Goal: Task Accomplishment & Management: Complete application form

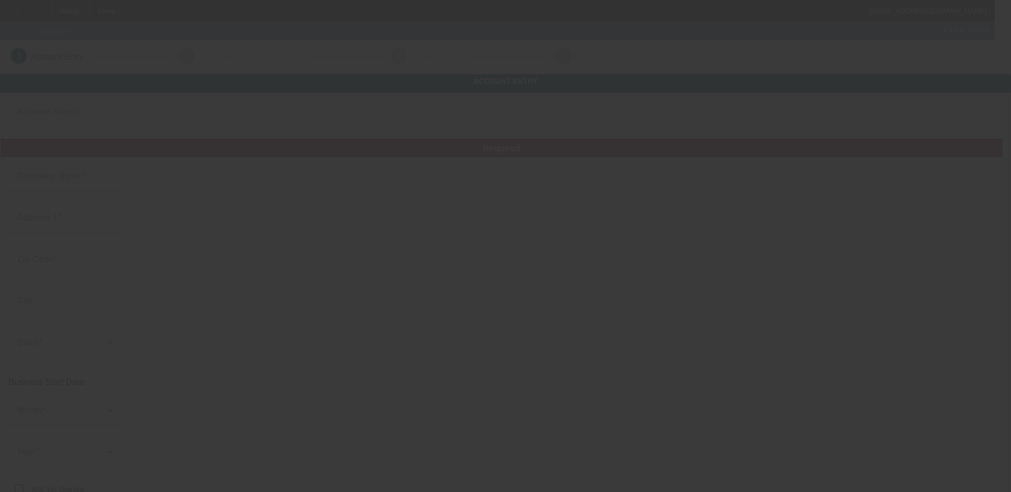
type input "[DATE]"
type input "Apple Graphics, LTD."
type input "7425 S Harl Ave"
type input "85283"
type input "Tempe"
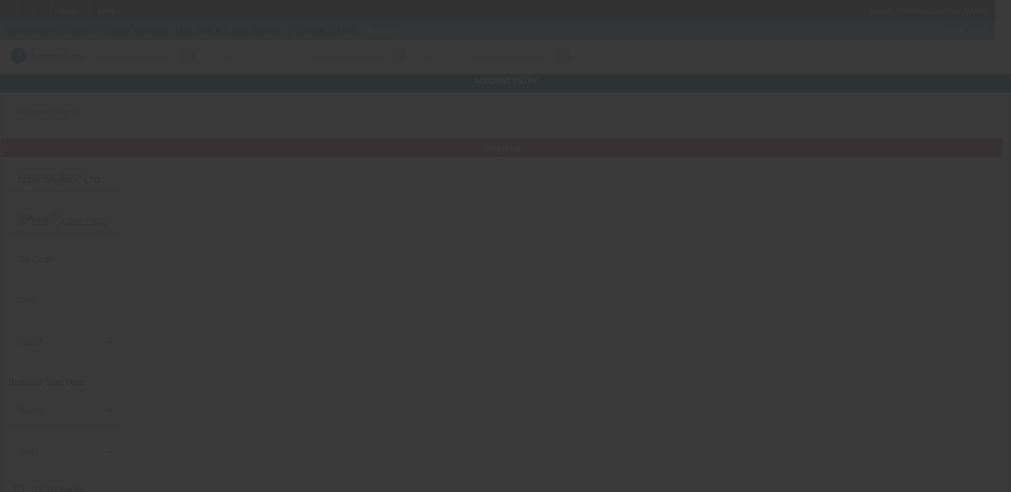
type input "(480) 831-9970"
type input "B C Distributors"
type input "Ste 6"
type input "bnbrierley@aol.com"
type input "Maricopa"
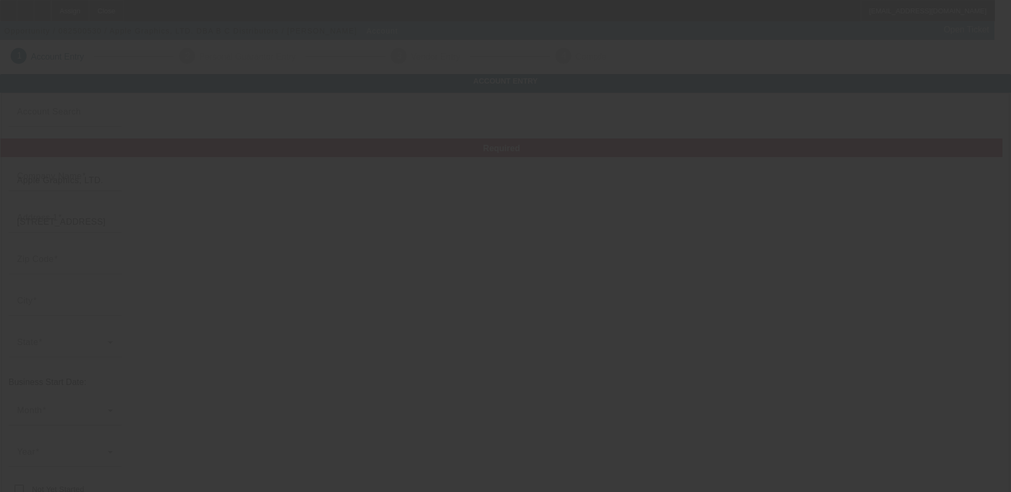
type input "(480) 831-9910"
type input "860649869"
type input "https://Bcdistributors.Com"
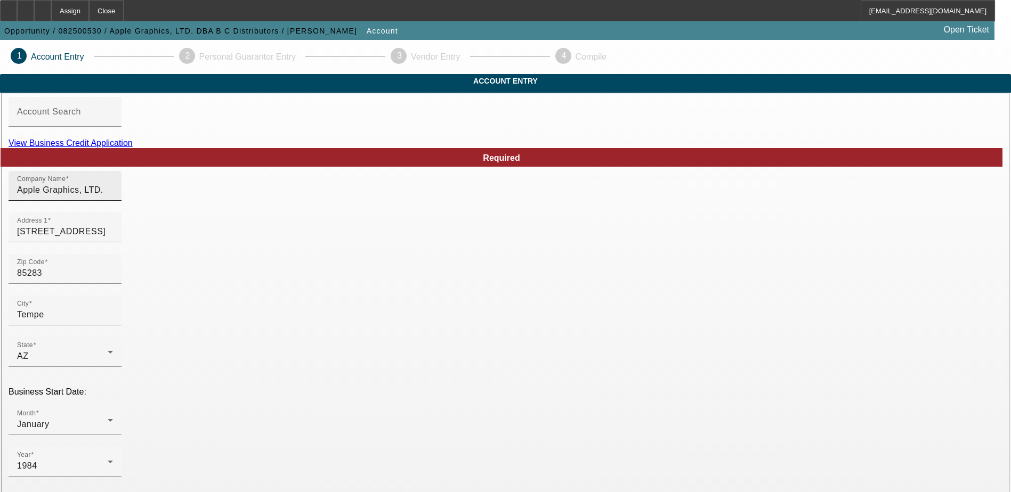
click at [113, 197] on input "Apple Graphics, LTD." at bounding box center [65, 190] width 96 height 13
type input "Apple Graphics LTD."
click at [113, 238] on input "7425 S Harl Ave" at bounding box center [65, 231] width 96 height 13
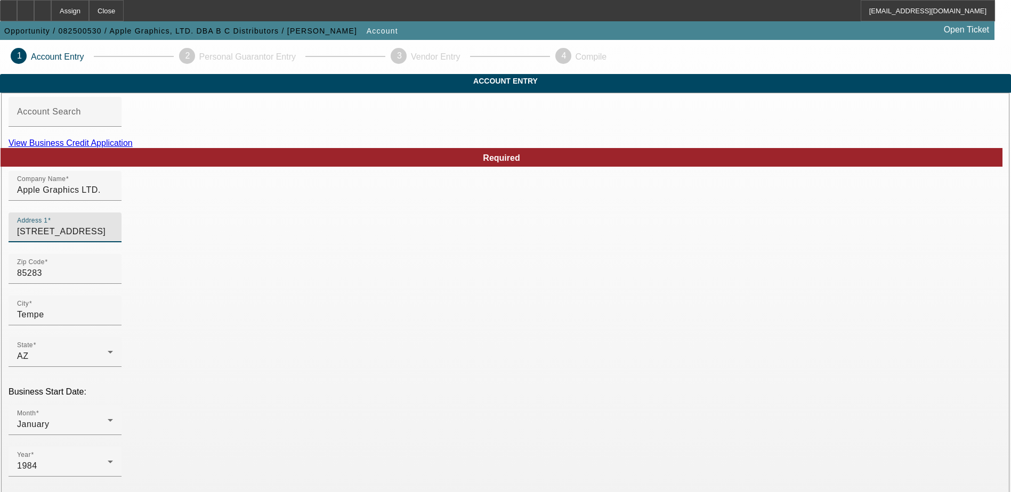
paste input "2512 S Pennington"
type input "2512 S Pennington"
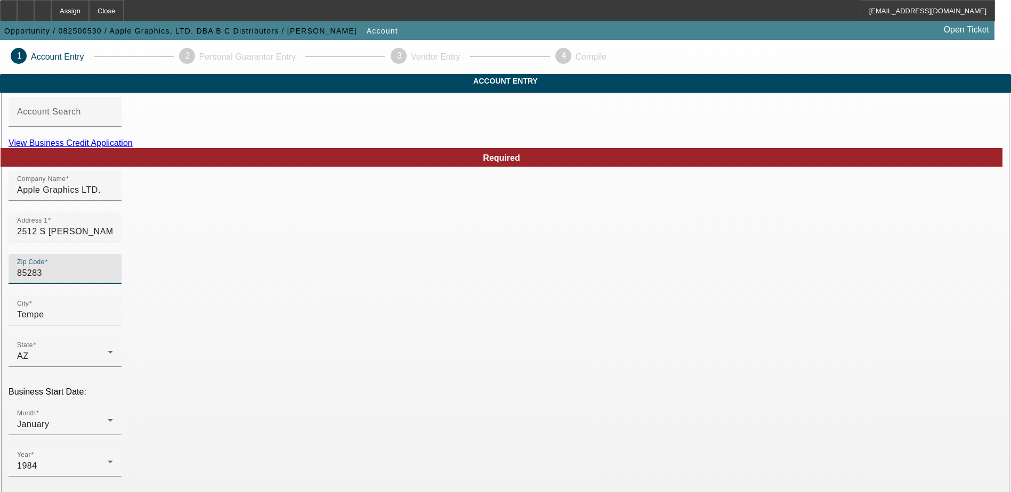
click at [113, 280] on input "85283" at bounding box center [65, 273] width 96 height 13
paste input "02"
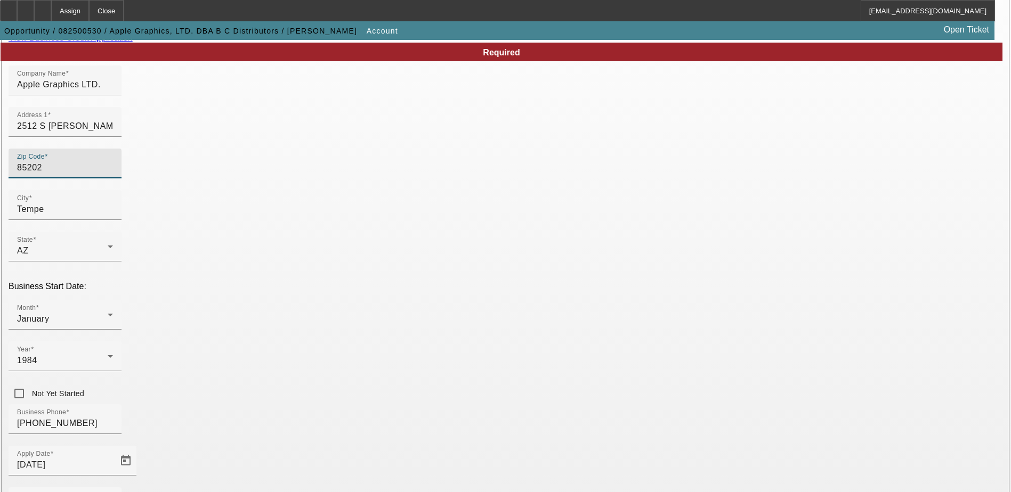
scroll to position [107, 0]
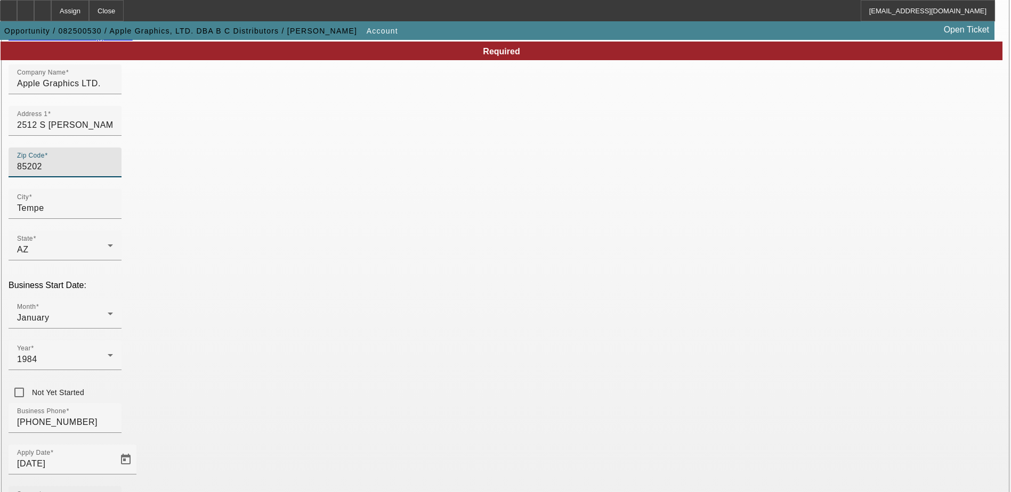
type input "85202"
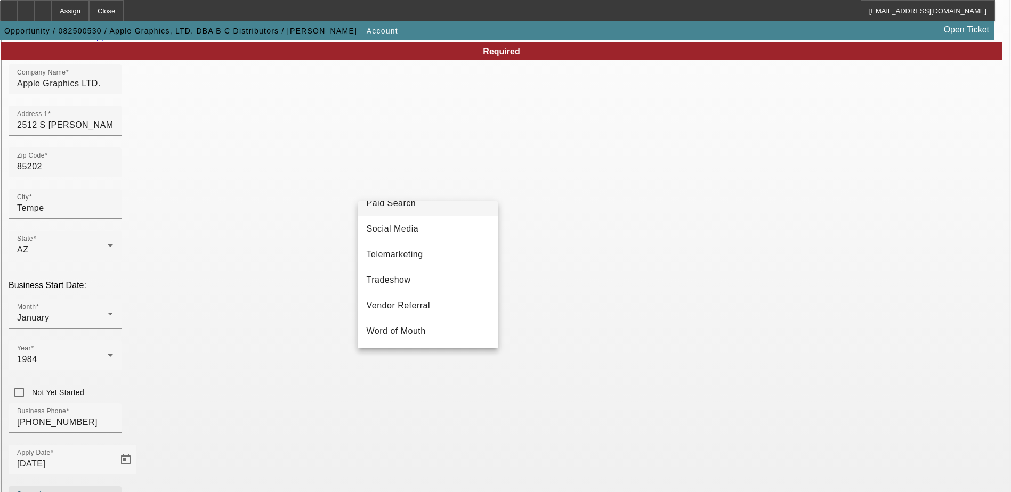
scroll to position [379, 0]
click at [418, 248] on span "Telemarketing" at bounding box center [395, 254] width 56 height 13
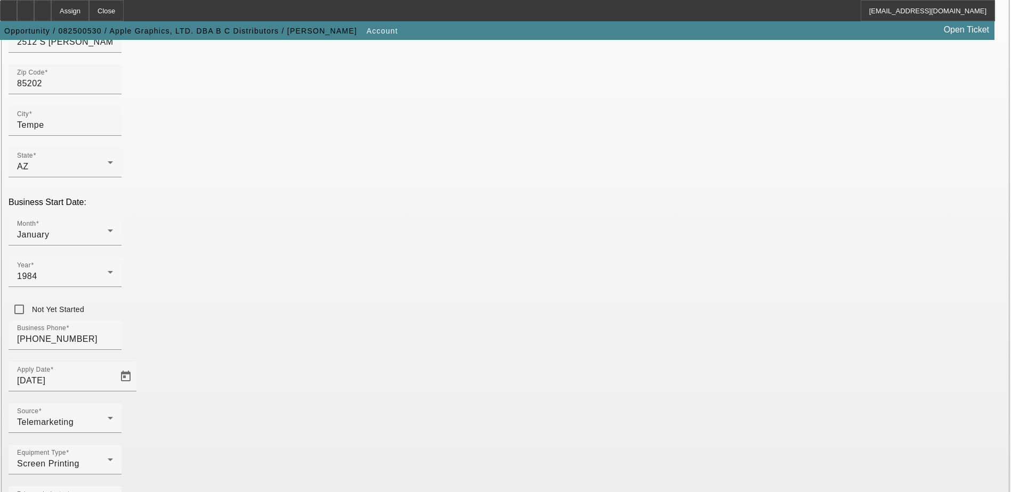
scroll to position [136, 0]
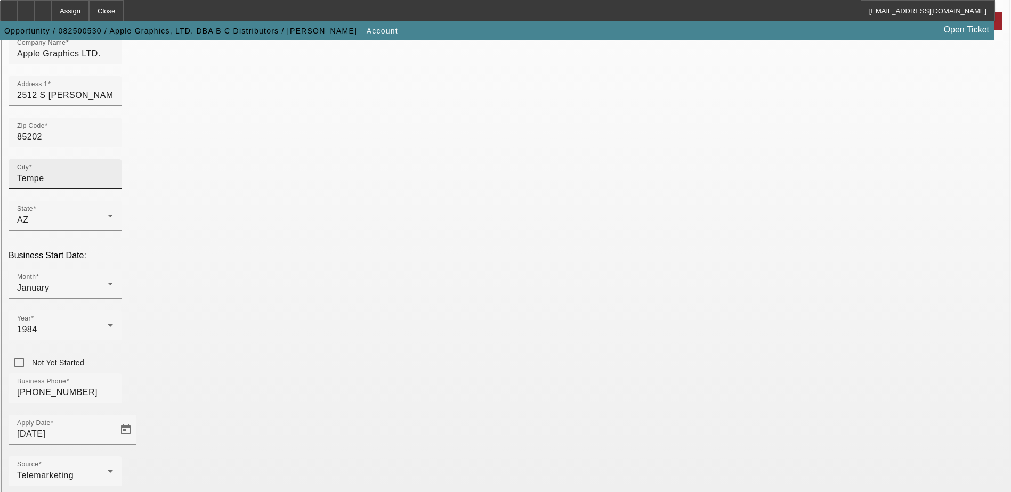
click at [113, 189] on div "City Tempe" at bounding box center [65, 174] width 96 height 30
click at [113, 185] on input "Tempe" at bounding box center [65, 178] width 96 height 13
click at [227, 210] on div at bounding box center [272, 213] width 140 height 9
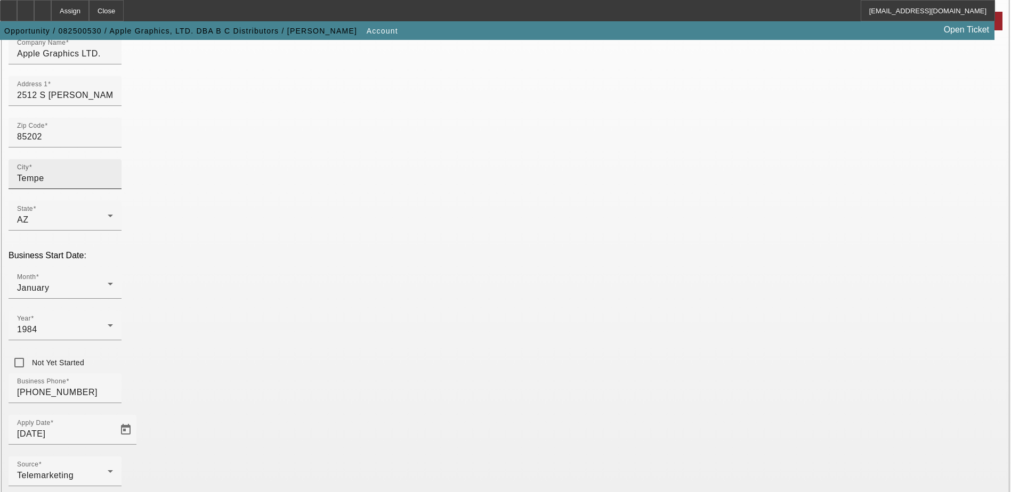
click at [113, 185] on input "Tempe" at bounding box center [65, 178] width 96 height 13
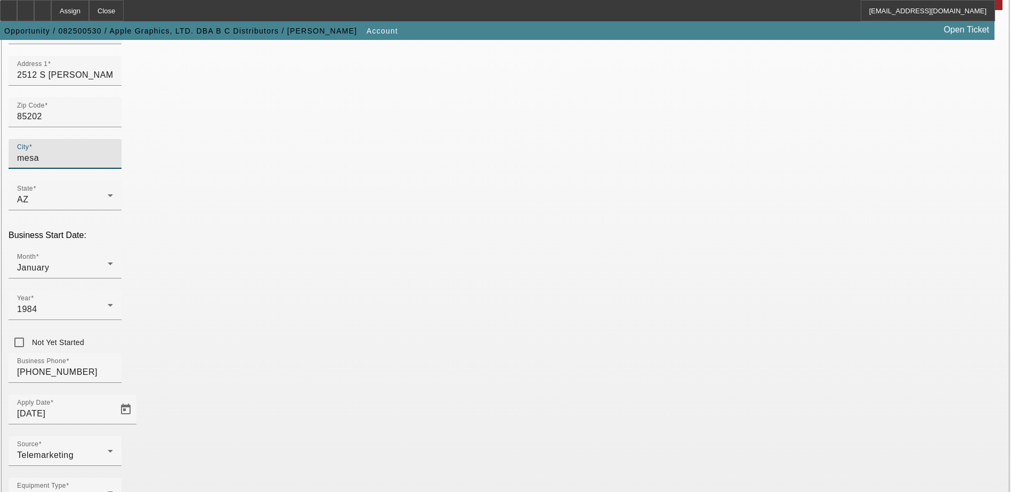
scroll to position [190, 0]
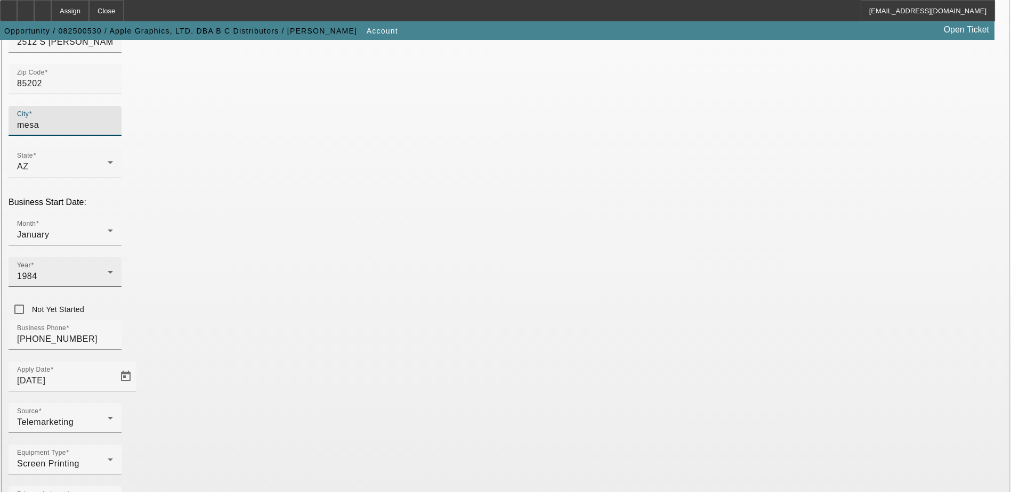
type input "mesa"
click at [108, 270] on div "1984" at bounding box center [62, 276] width 91 height 13
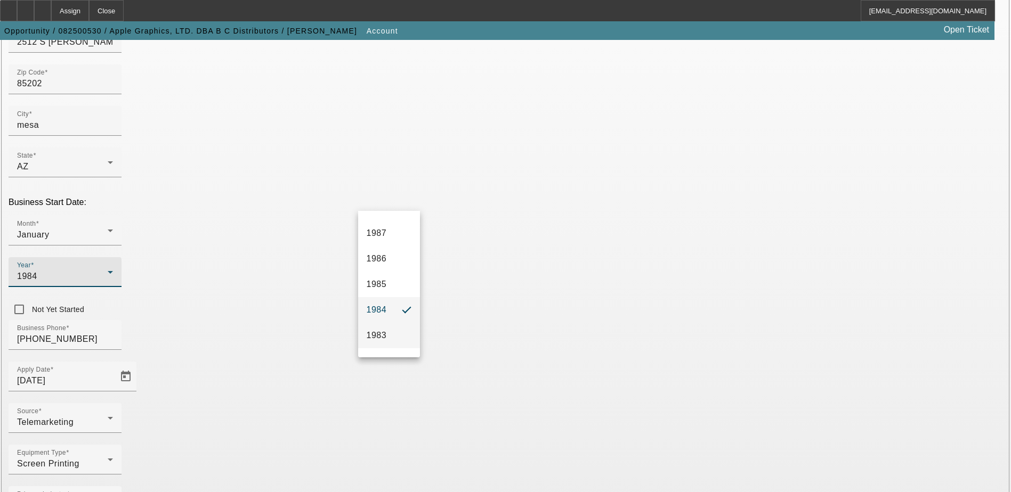
scroll to position [1062, 0]
click at [378, 338] on span "1982" at bounding box center [377, 342] width 20 height 13
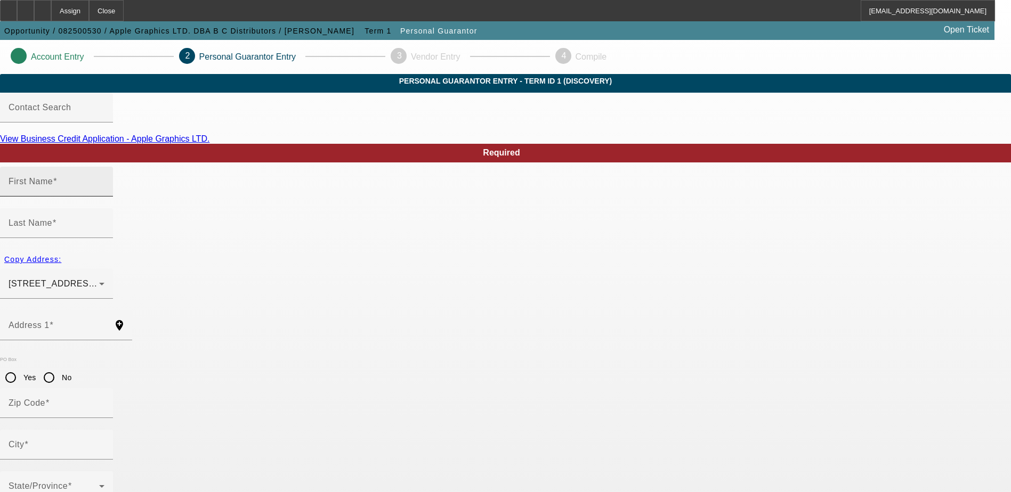
type input "Bruce"
type input "Brierley"
type input "2512 South Pennington"
radio input "true"
type input "85202"
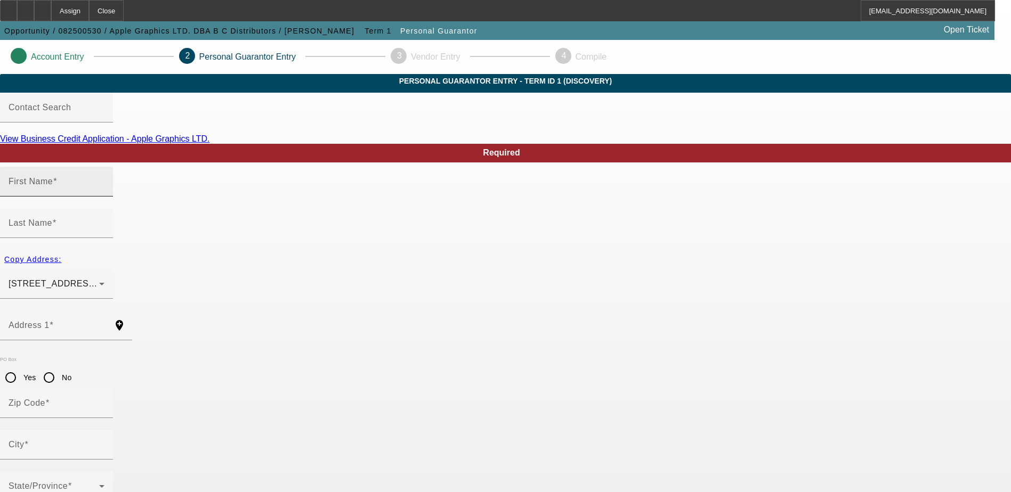
type input "Mesa"
type input "(480) 831-9970"
type input "50"
type input "484-66-1150"
type input "bnbrierley@aol.com"
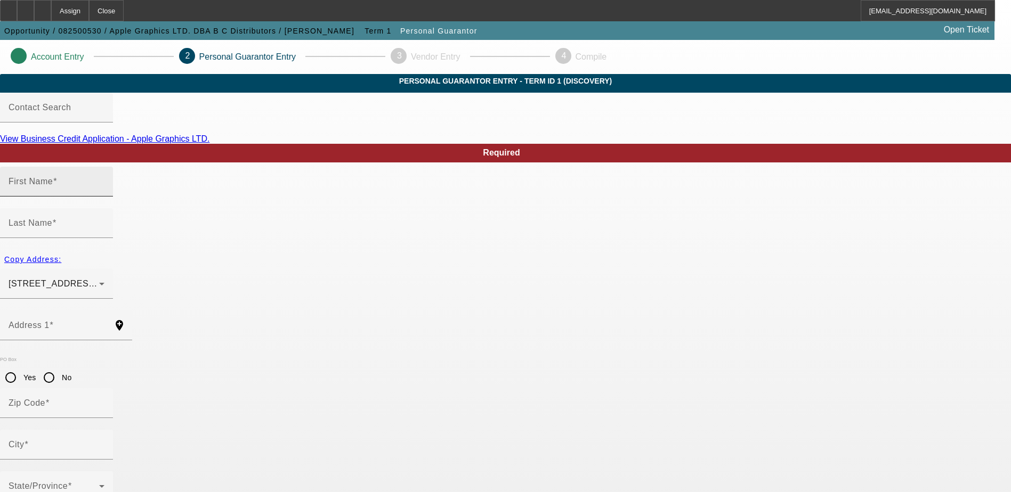
type input "(480) 730-5162"
type input "(602) 692-0891"
click at [104, 197] on div "First Name Bruce" at bounding box center [57, 182] width 96 height 30
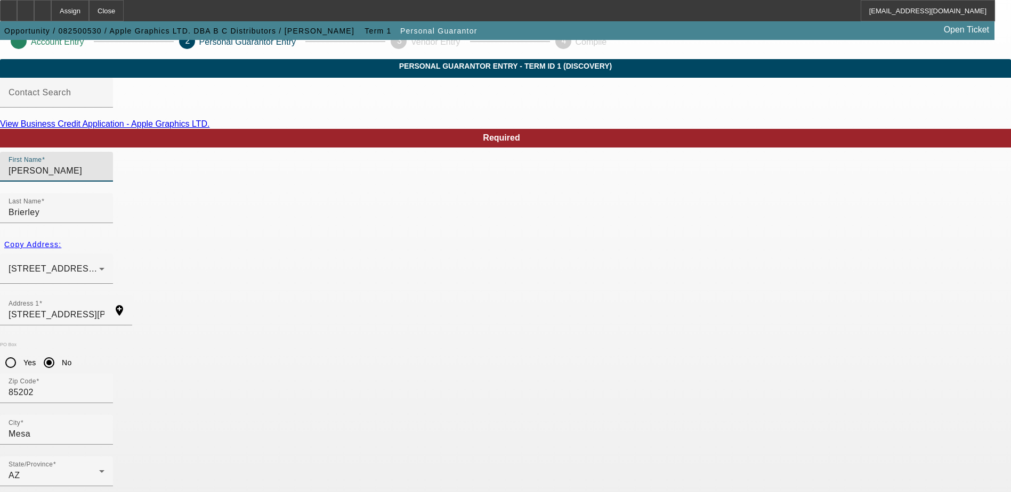
scroll to position [29, 0]
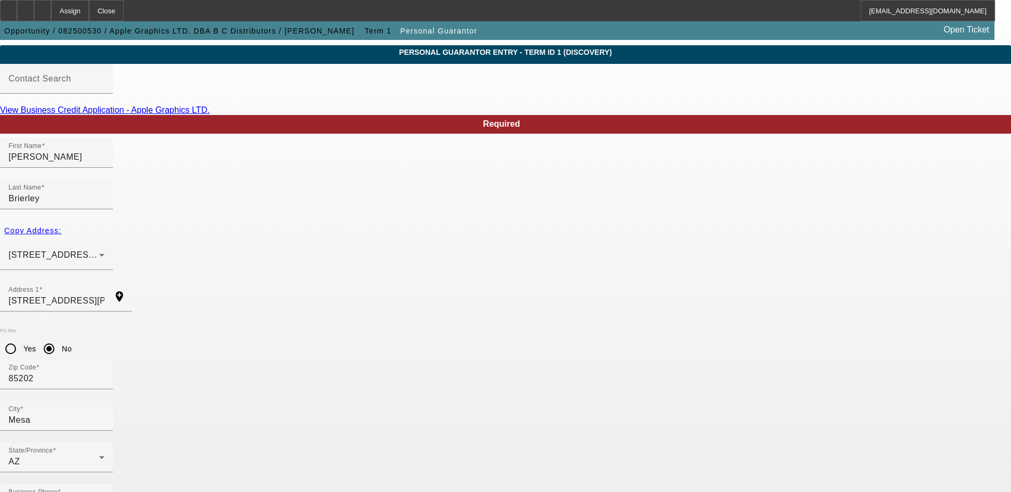
click at [209, 115] on link "View Business Credit Application - Apple Graphics LTD." at bounding box center [104, 109] width 209 height 9
type input "100"
drag, startPoint x: 250, startPoint y: 436, endPoint x: 157, endPoint y: 442, distance: 93.5
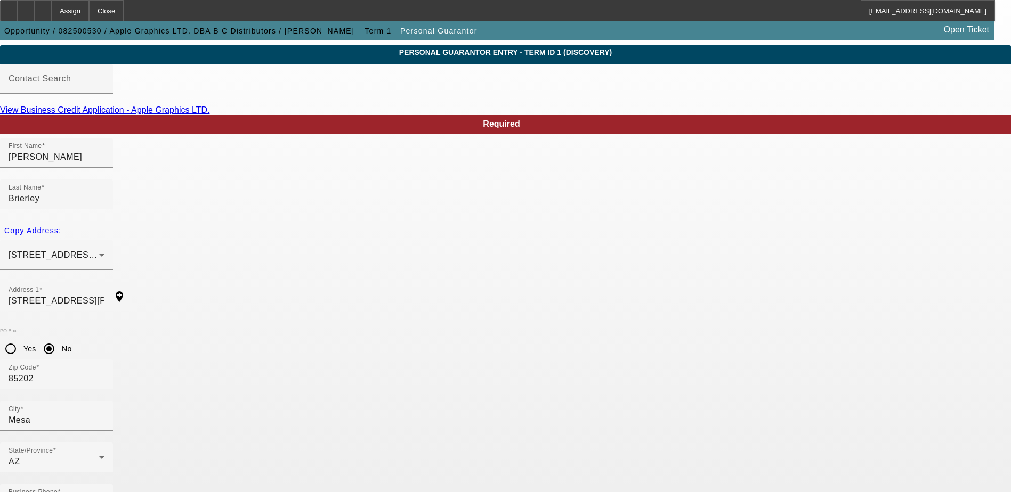
paste input
type input "484-66-1150"
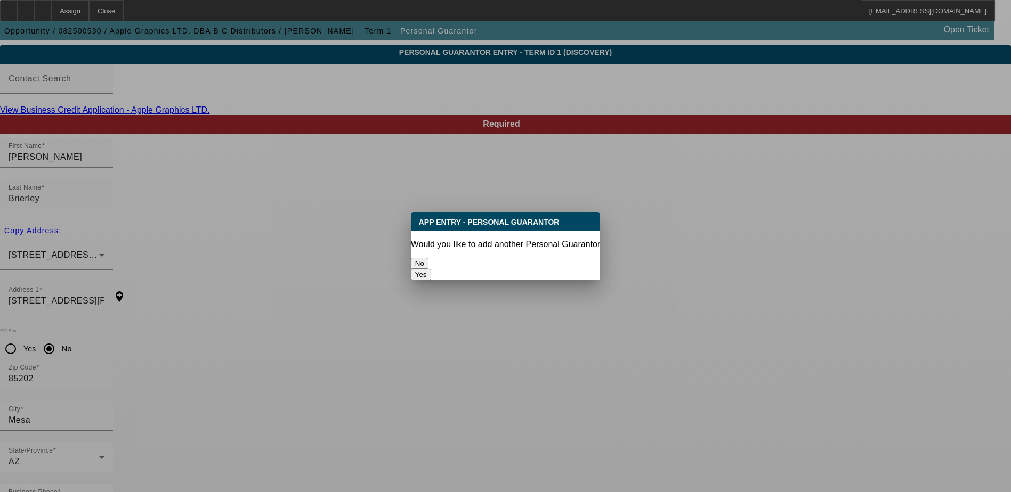
scroll to position [0, 0]
click at [428, 258] on button "No" at bounding box center [420, 263] width 18 height 11
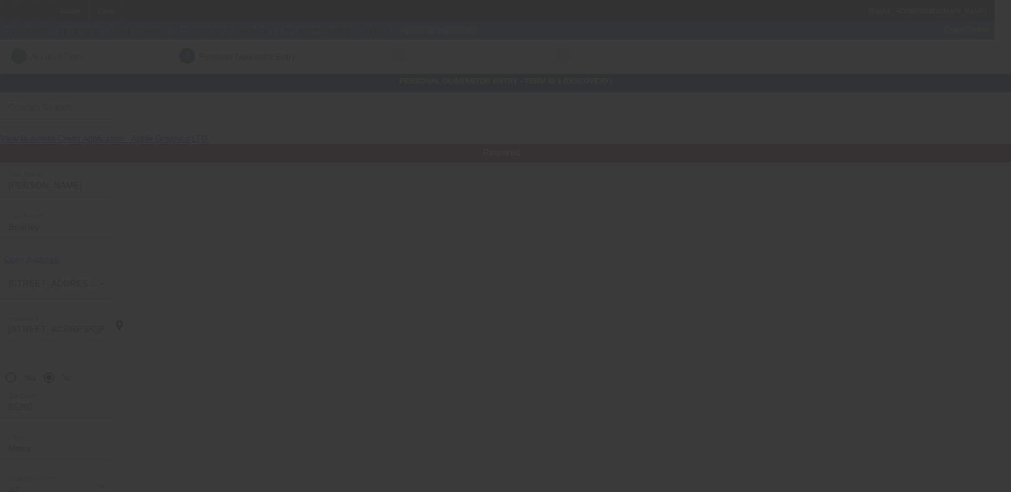
scroll to position [29, 0]
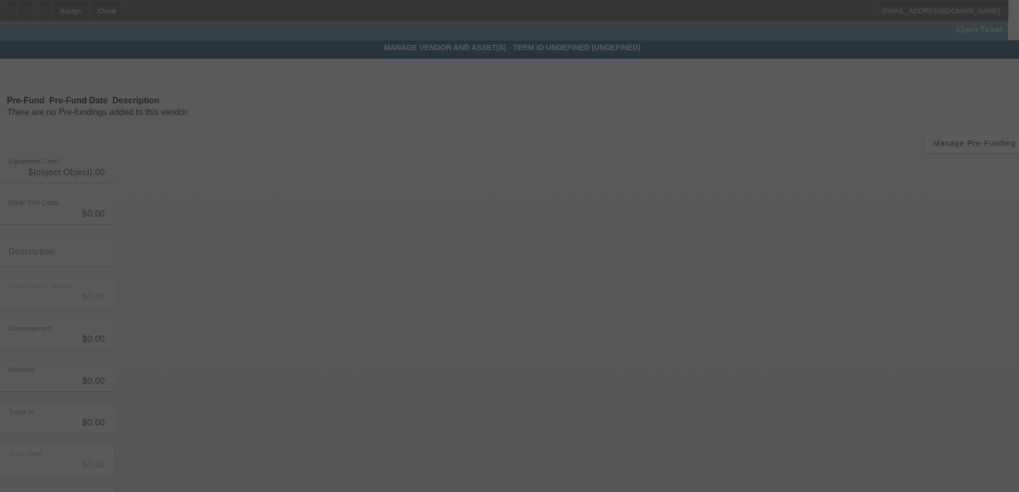
type input "$12,500.00"
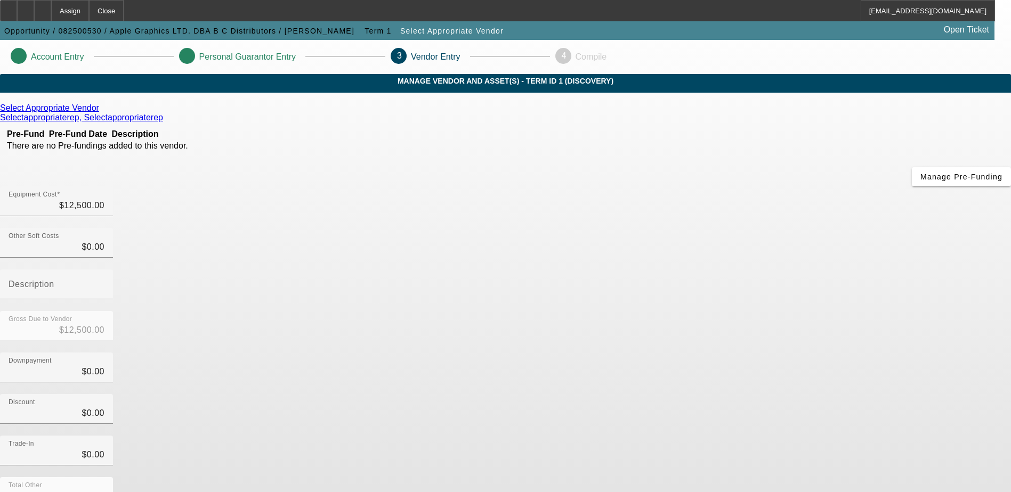
click at [246, 266] on div "Select Appropriate Vendor Selectappropriaterep, Selectappropriaterep Pre-Fund P…" at bounding box center [505, 337] width 1011 height 468
click at [102, 112] on icon at bounding box center [102, 107] width 0 height 9
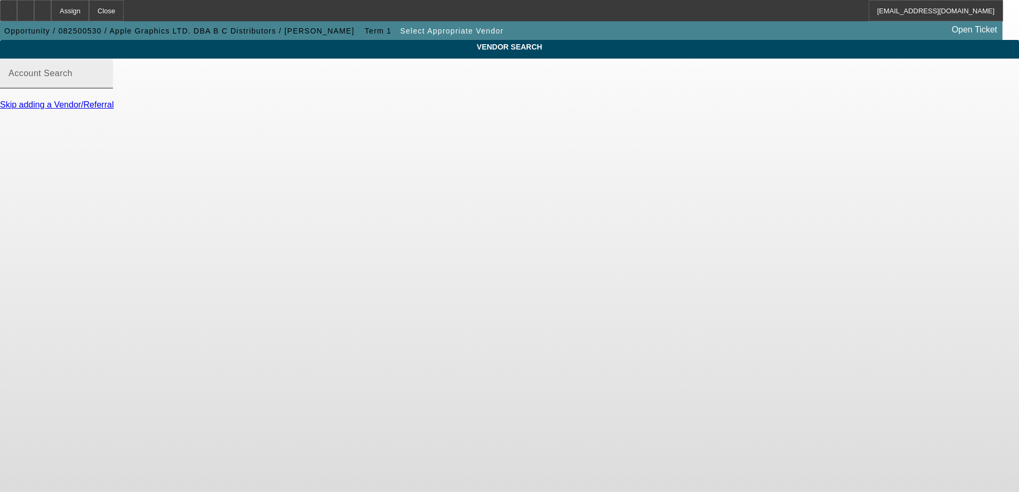
drag, startPoint x: 317, startPoint y: 83, endPoint x: 330, endPoint y: 86, distance: 13.8
click at [104, 83] on div "Account Search" at bounding box center [57, 74] width 96 height 30
type input "p"
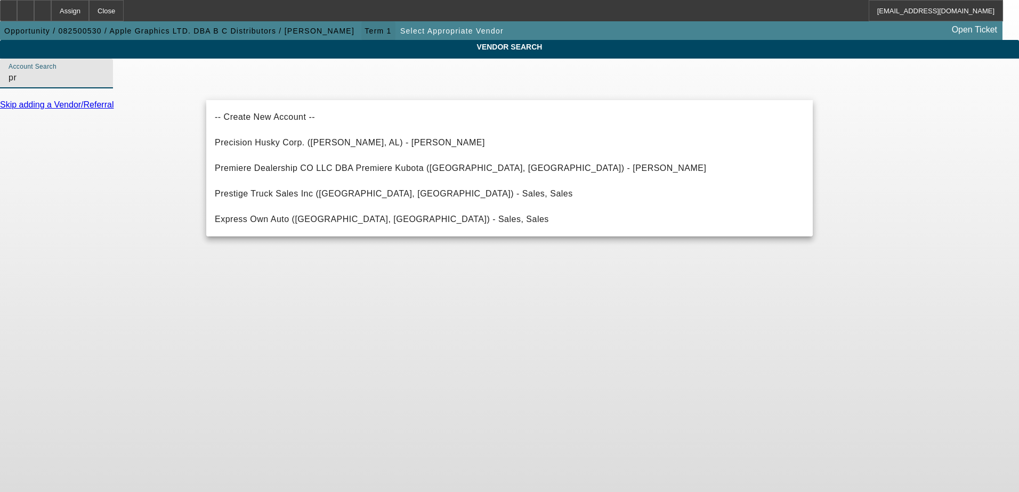
type input "p"
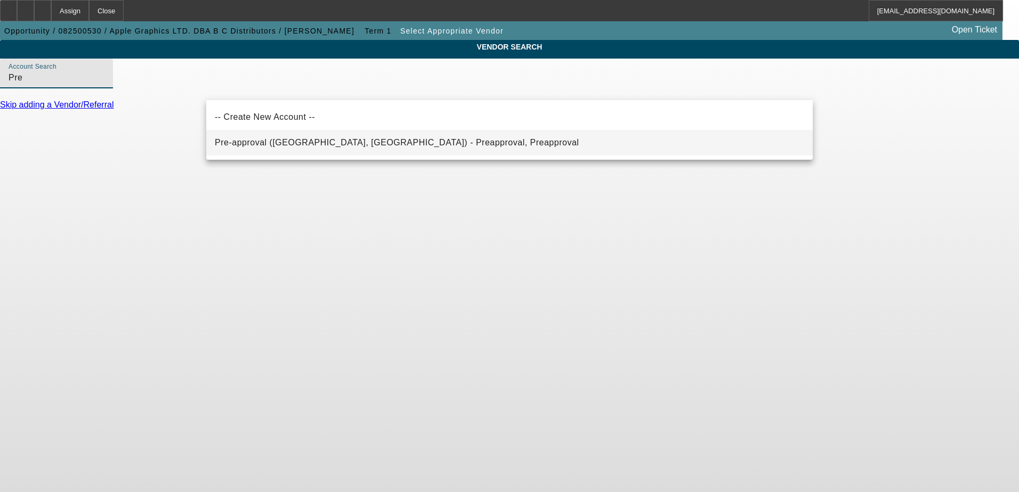
click at [252, 144] on span "Pre-approval (Northbrook, IL) - Preapproval, Preapproval" at bounding box center [397, 142] width 364 height 9
type input "Pre-approval (Northbrook, IL) - Preapproval, Preapproval"
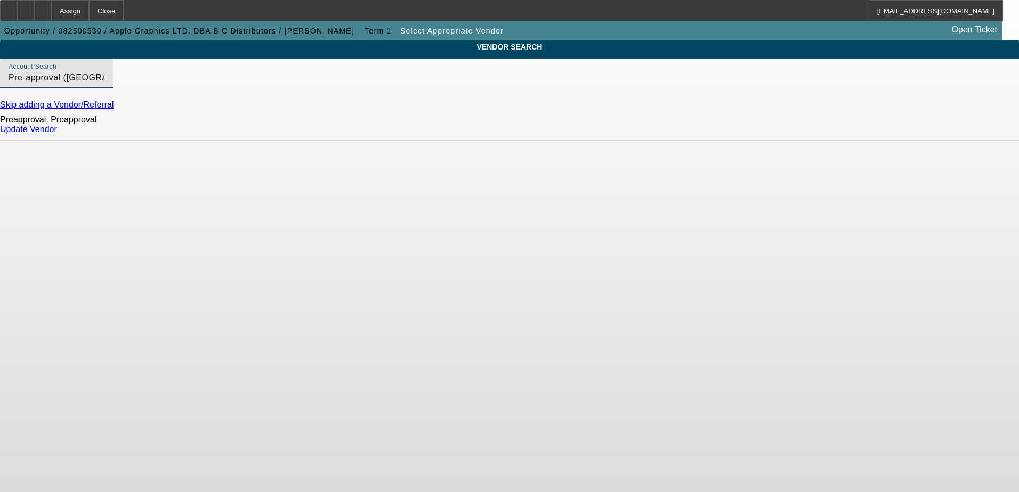
click at [57, 134] on link "Update Vendor" at bounding box center [28, 129] width 57 height 9
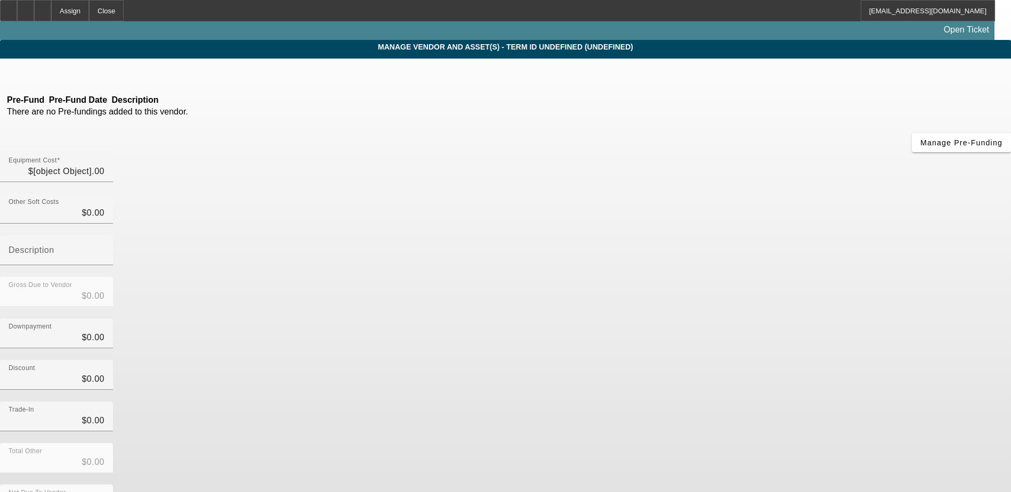
type input "$12,500.00"
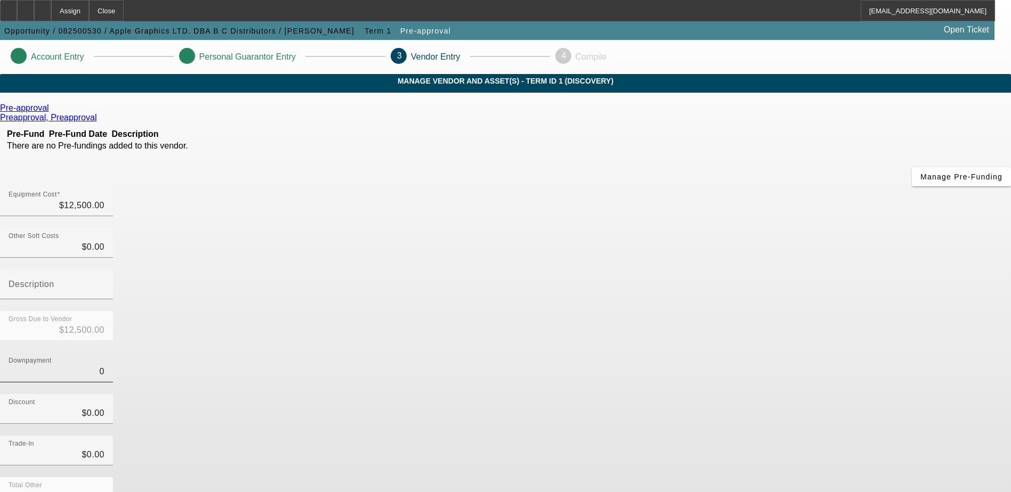
click at [104, 365] on input "0" at bounding box center [57, 371] width 96 height 13
type input "$0.00"
click at [765, 394] on div "Discount $0.00" at bounding box center [505, 415] width 1011 height 42
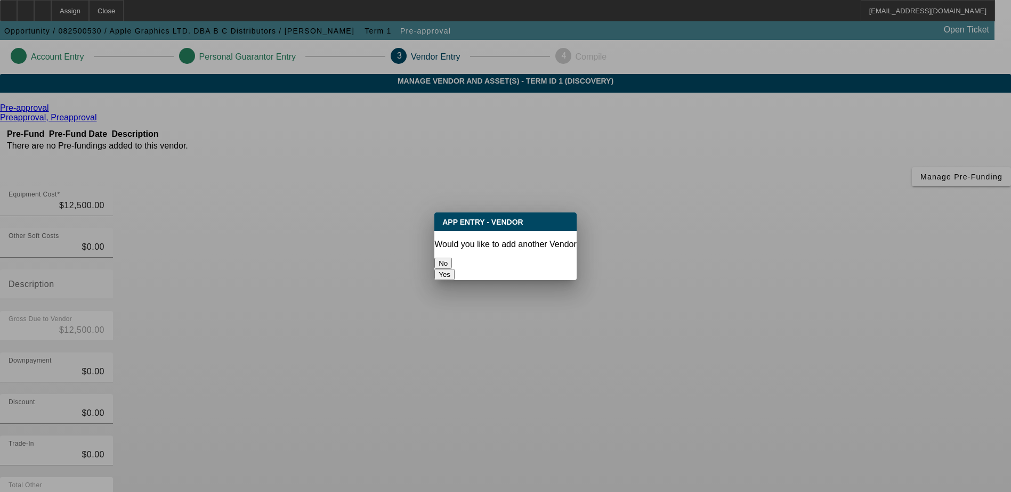
click at [452, 261] on button "No" at bounding box center [443, 263] width 18 height 11
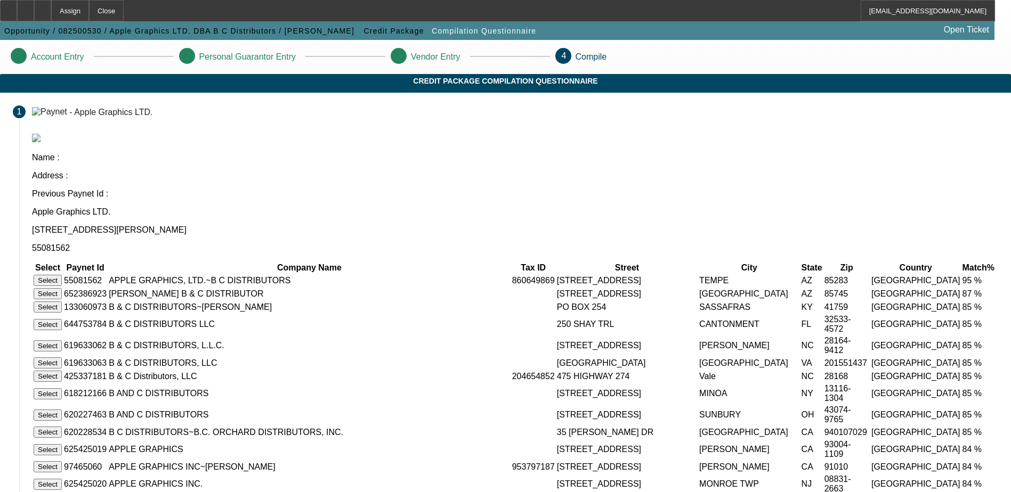
click at [62, 275] on button "Select" at bounding box center [48, 280] width 28 height 11
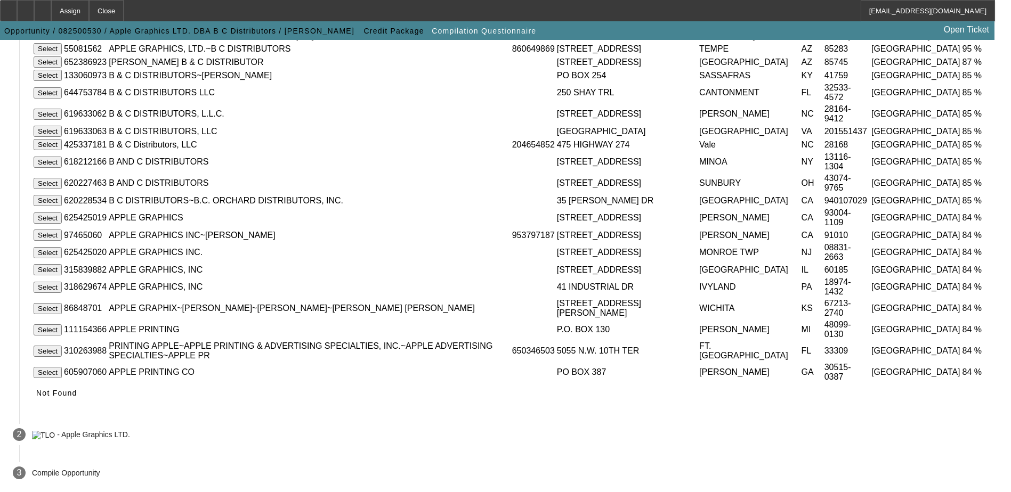
scroll to position [97, 0]
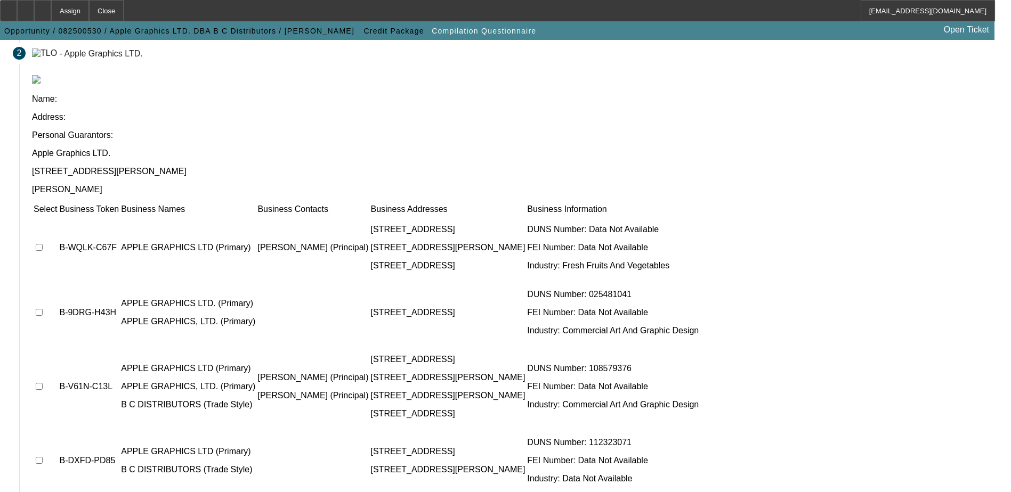
click at [43, 244] on input "checkbox" at bounding box center [39, 247] width 7 height 7
checkbox input "true"
click at [43, 383] on input "checkbox" at bounding box center [39, 386] width 7 height 7
checkbox input "true"
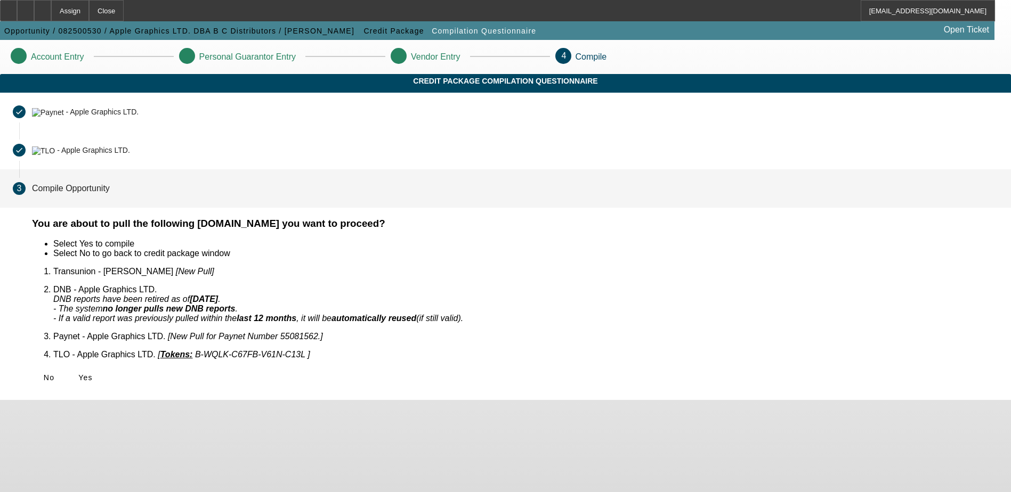
scroll to position [0, 0]
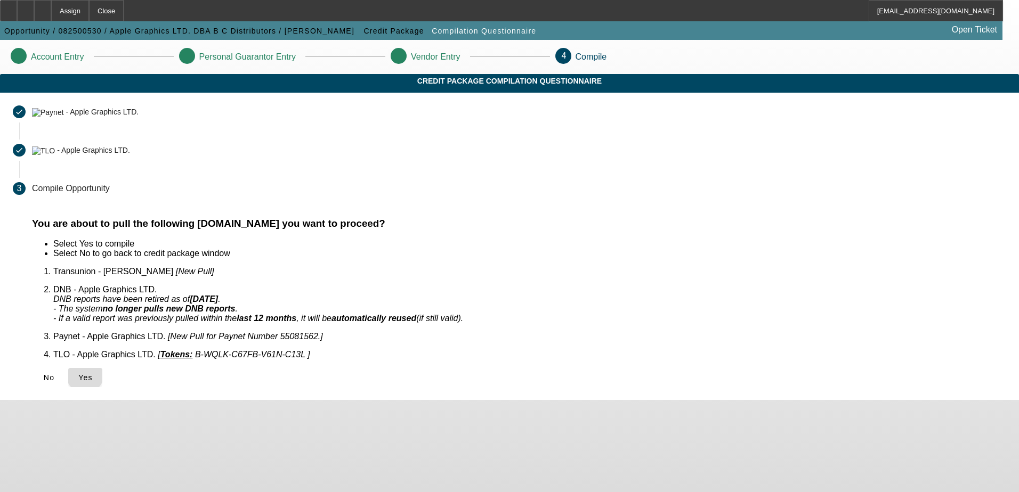
click at [93, 373] on span "Yes" at bounding box center [85, 377] width 14 height 9
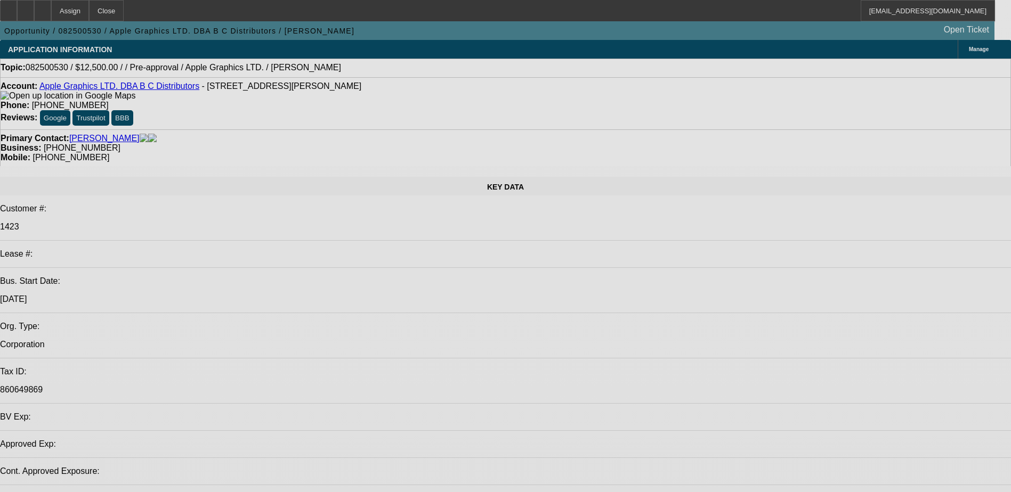
select select "0"
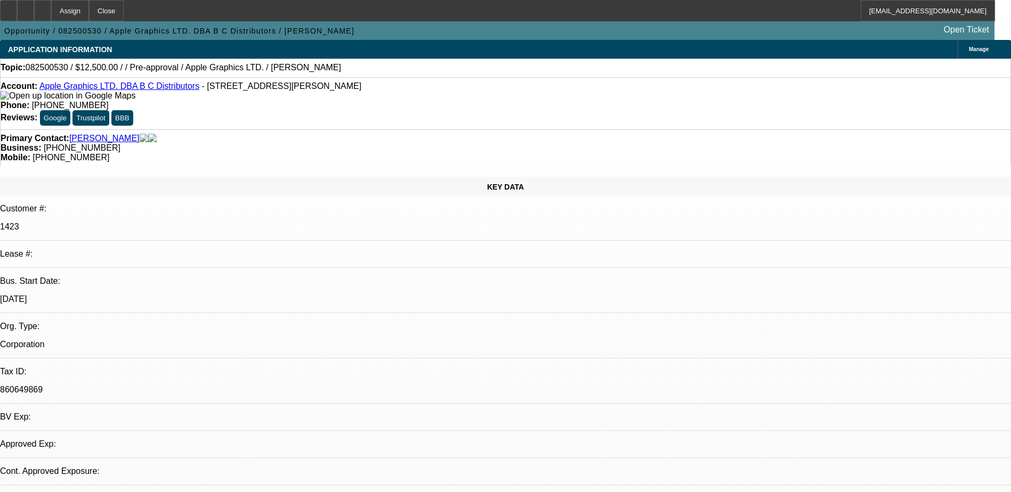
select select "2"
select select "0.1"
select select "1"
select select "2"
select select "4"
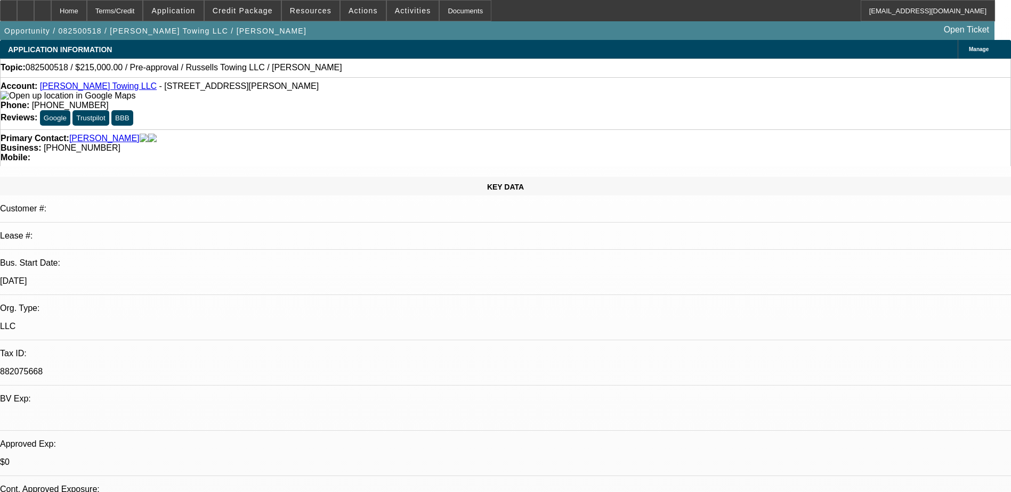
select select "0"
select select "2"
select select "0.1"
select select "4"
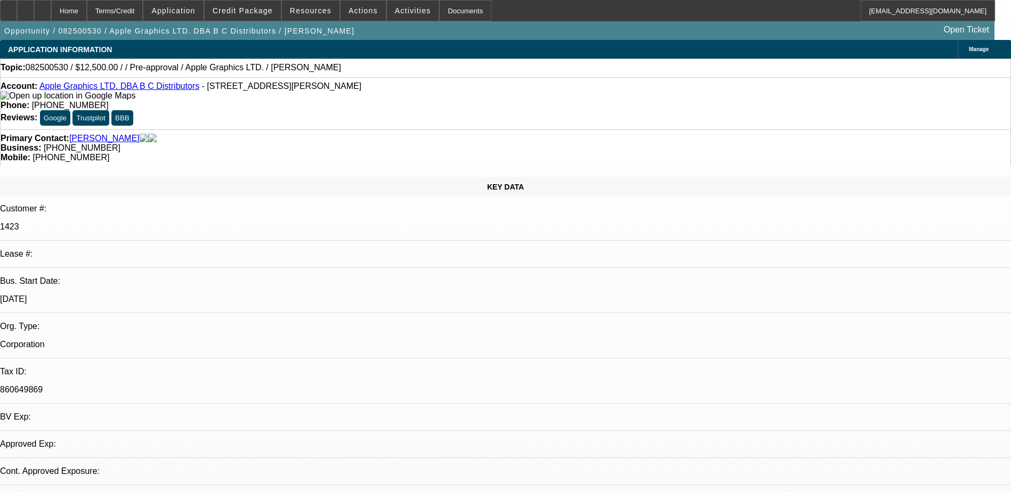
select select "0"
select select "2"
select select "0.1"
select select "4"
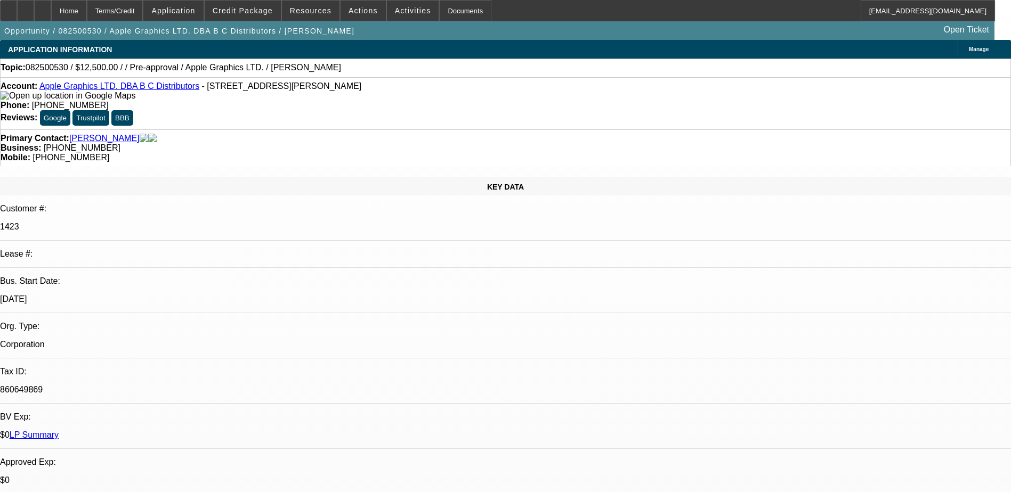
click at [324, 7] on span "Resources" at bounding box center [311, 10] width 42 height 9
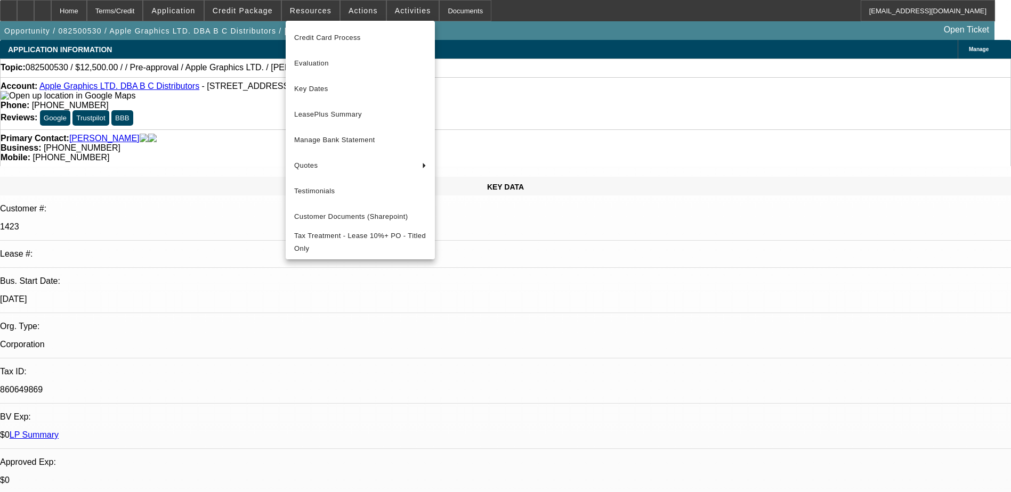
click at [358, 7] on div at bounding box center [505, 246] width 1011 height 492
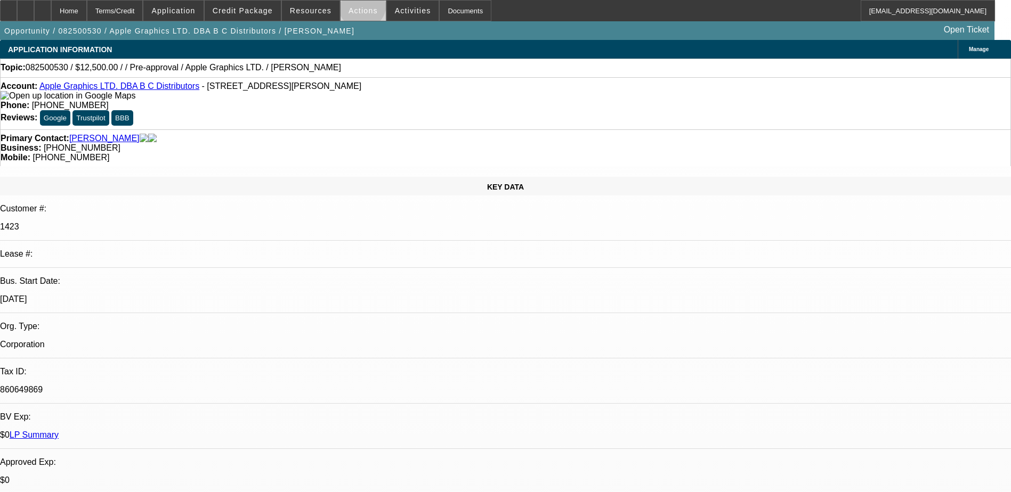
click at [357, 7] on span "Actions" at bounding box center [362, 10] width 29 height 9
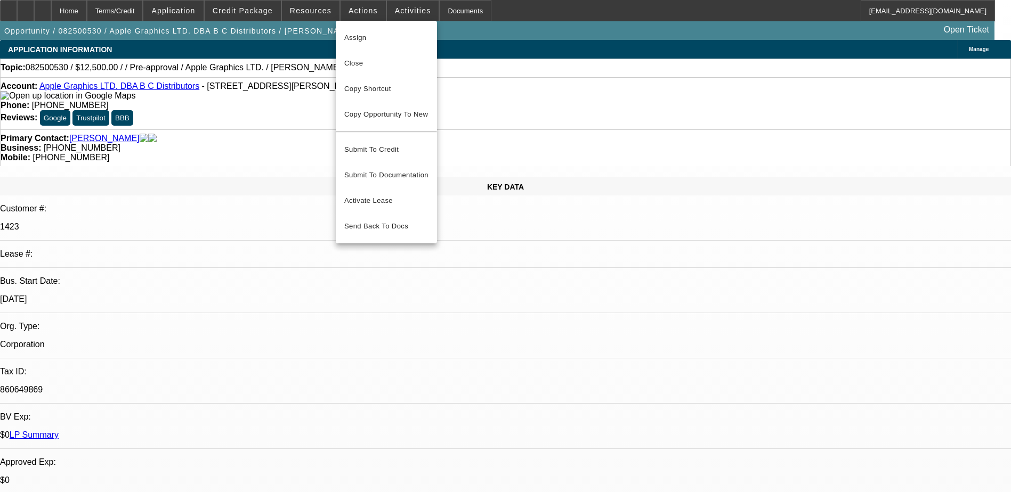
click at [247, 11] on div at bounding box center [505, 246] width 1011 height 492
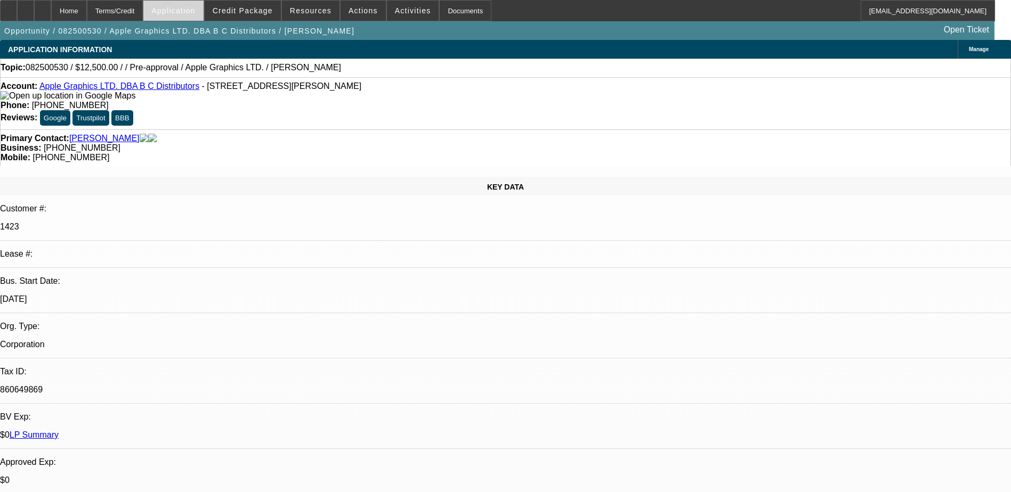
click at [195, 10] on span "Application" at bounding box center [173, 10] width 44 height 9
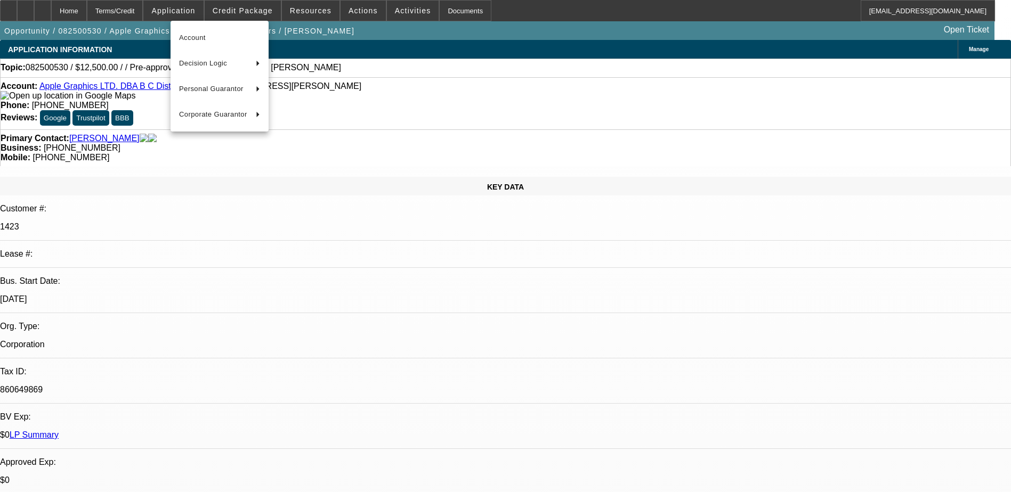
click at [151, 7] on div at bounding box center [505, 246] width 1011 height 492
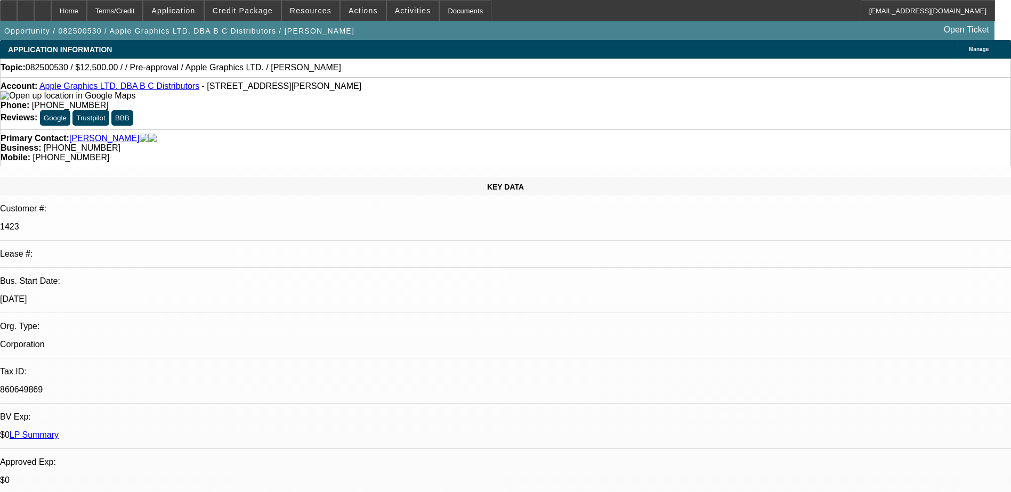
drag, startPoint x: 471, startPoint y: 38, endPoint x: 436, endPoint y: 43, distance: 35.5
click at [471, 39] on div "Opportunity / 082500530 / Apple Graphics LTD. DBA B C Distributors / Brierley, …" at bounding box center [497, 30] width 994 height 19
click at [348, 13] on span "Actions" at bounding box center [362, 10] width 29 height 9
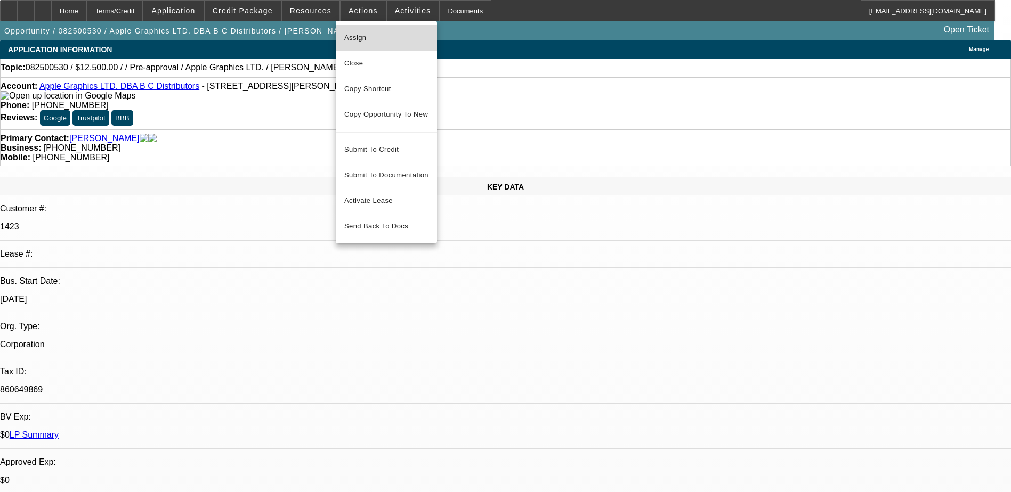
click at [375, 44] on button "Assign" at bounding box center [386, 38] width 101 height 26
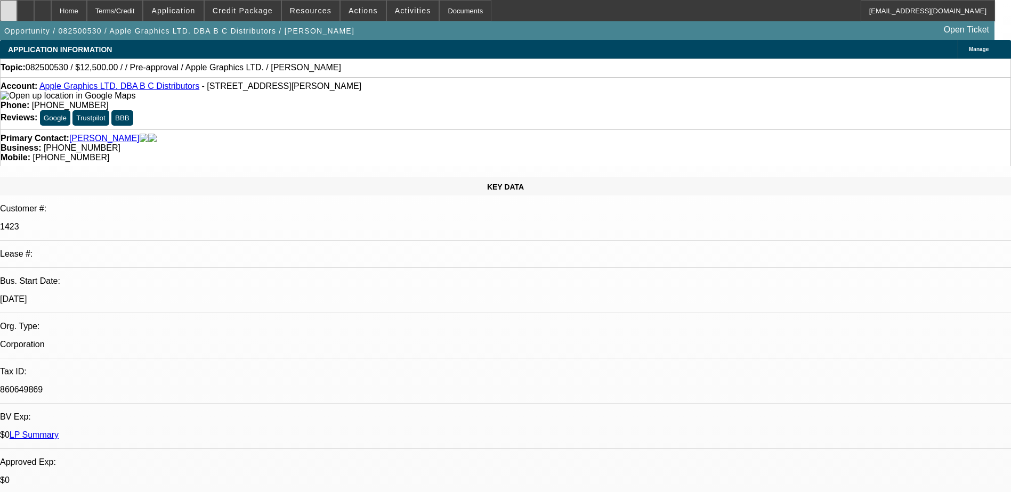
select select "0"
select select "2"
select select "0.1"
select select "4"
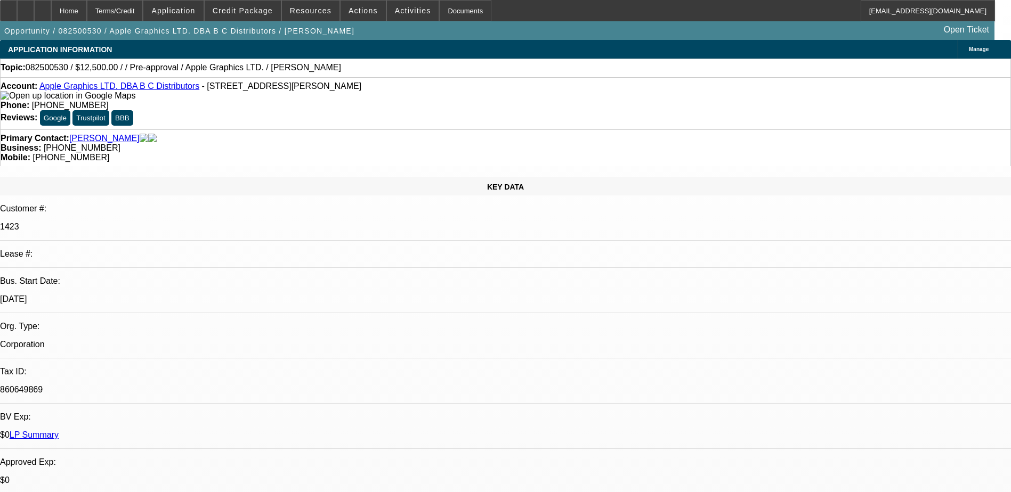
radio input "true"
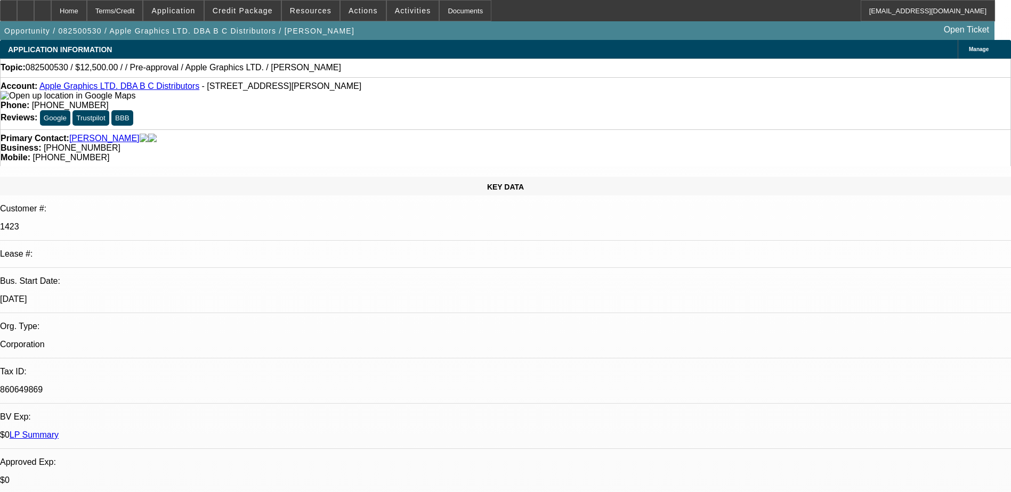
paste textarea "looking for a single head tajima either new or used. price range is around 20k …"
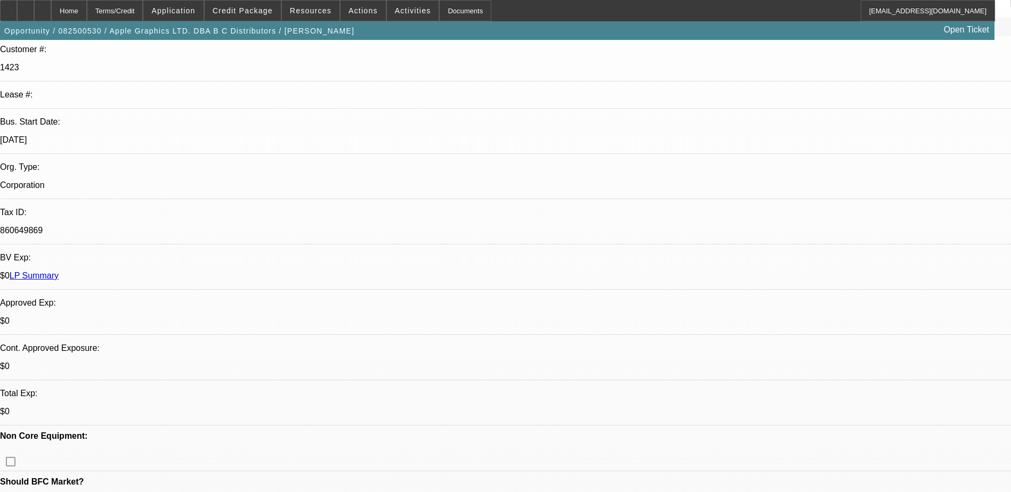
scroll to position [160, 0]
type textarea "8/7 looking for a single head Tajima either new or used. price range is around …"
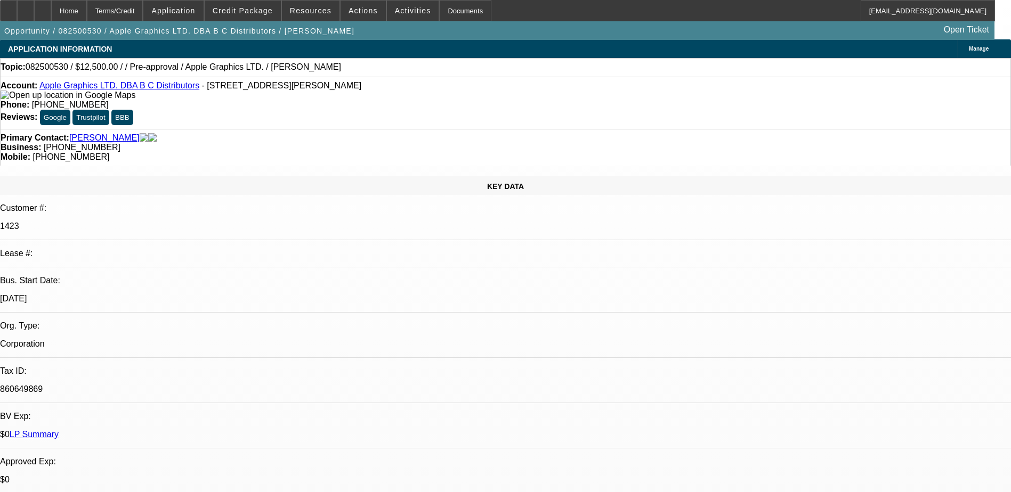
scroll to position [0, 0]
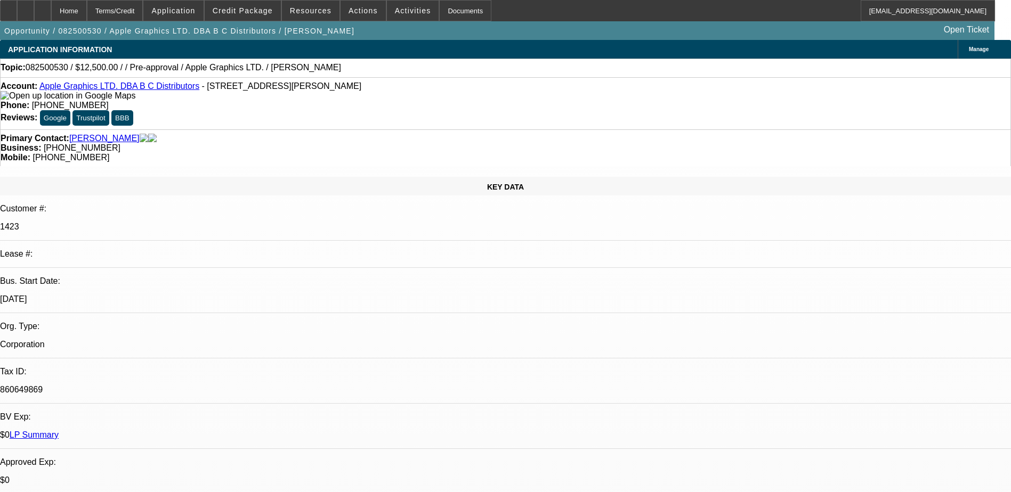
drag, startPoint x: 969, startPoint y: 207, endPoint x: 1014, endPoint y: 213, distance: 46.3
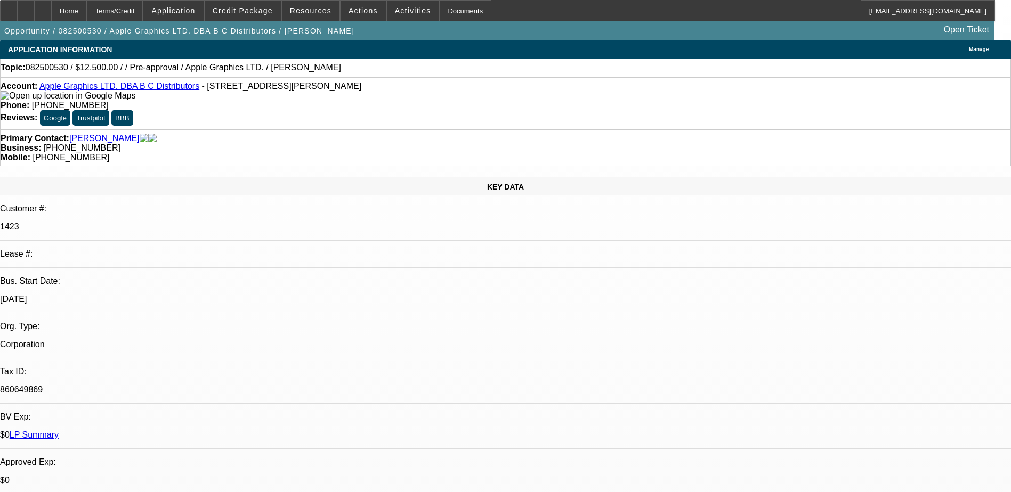
type textarea "Looking for a single head [PERSON_NAME] used from a private seller. Estimated q…"
radio input "true"
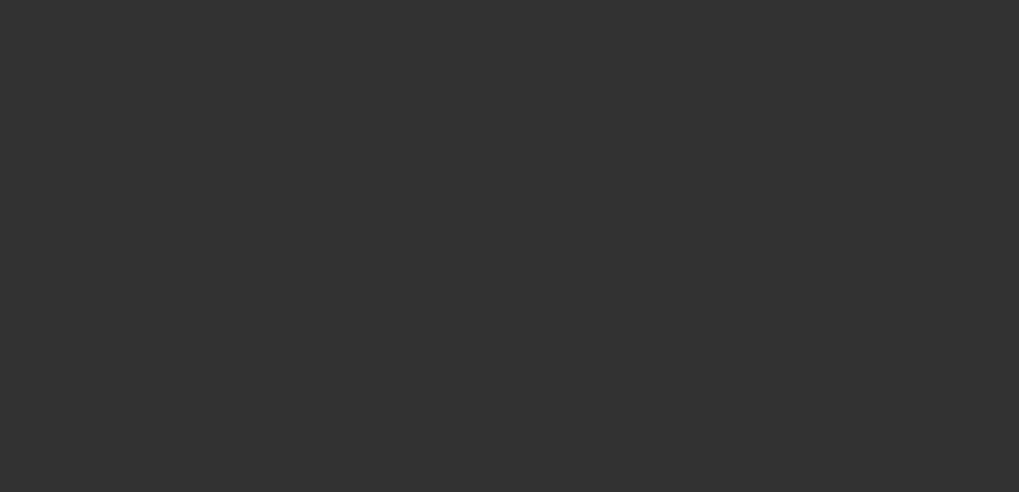
select select "0"
select select "2"
select select "0.1"
select select "4"
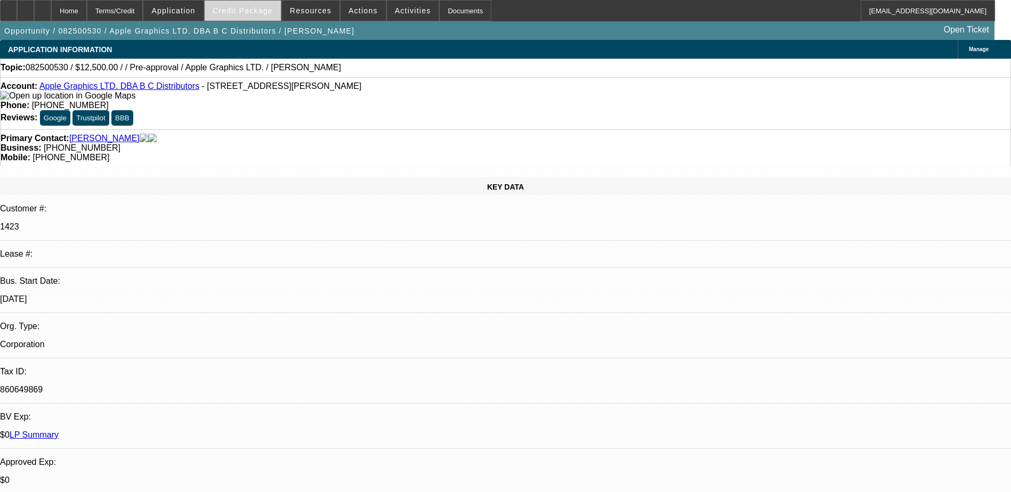
click at [266, 8] on span "Credit Package" at bounding box center [243, 10] width 60 height 9
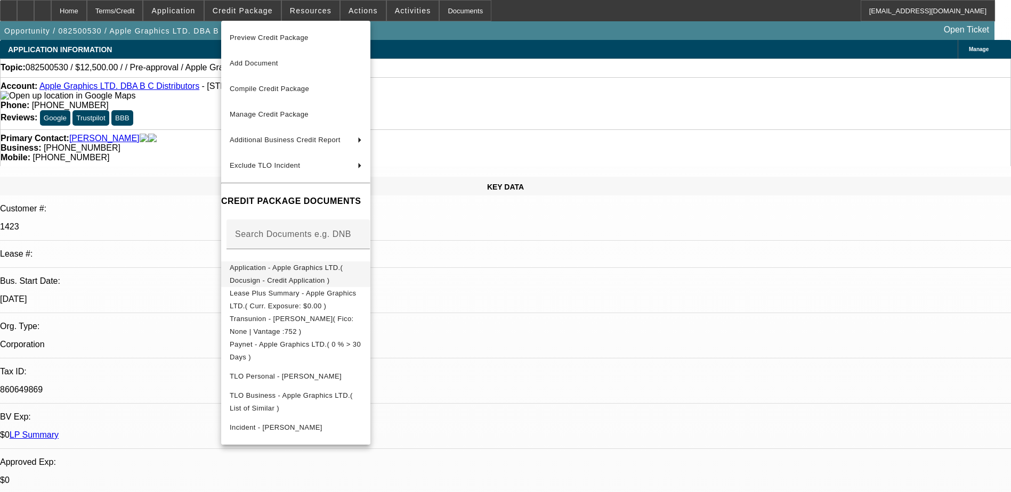
click at [309, 268] on span "Application - Apple Graphics LTD.( Docusign - Credit Application )" at bounding box center [286, 274] width 113 height 21
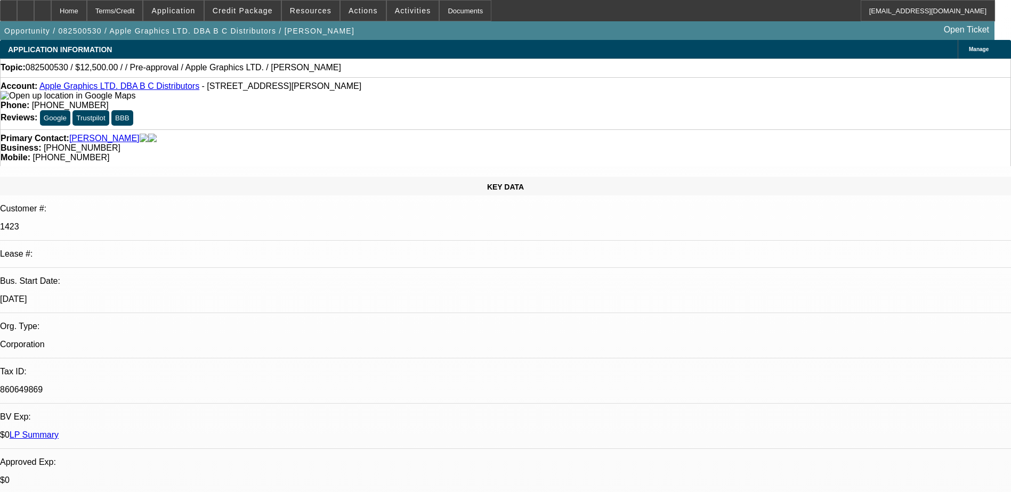
radio input "true"
drag, startPoint x: 753, startPoint y: 217, endPoint x: 782, endPoint y: 212, distance: 29.2
type textarea "V"
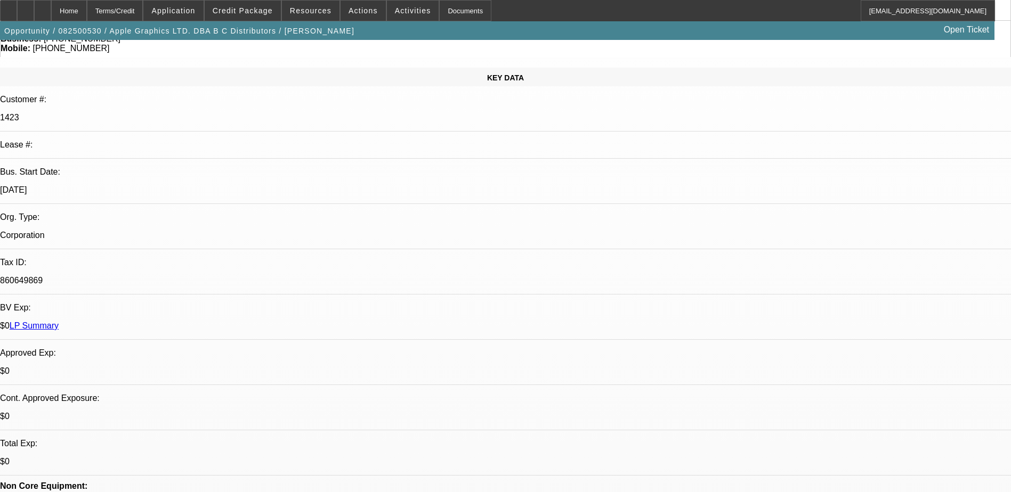
scroll to position [266, 0]
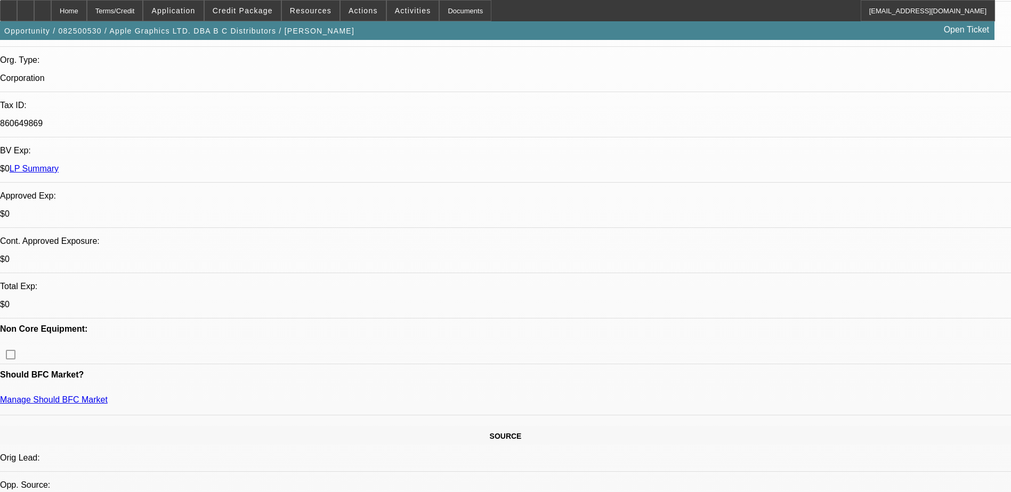
type textarea "Seller information? What is important/Where can we meet to make this happen?"
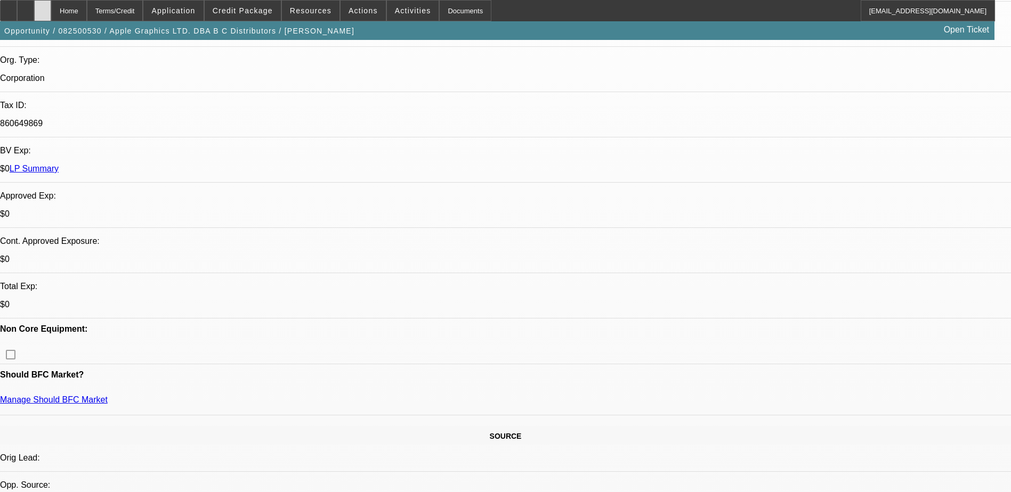
click at [51, 11] on div at bounding box center [42, 10] width 17 height 21
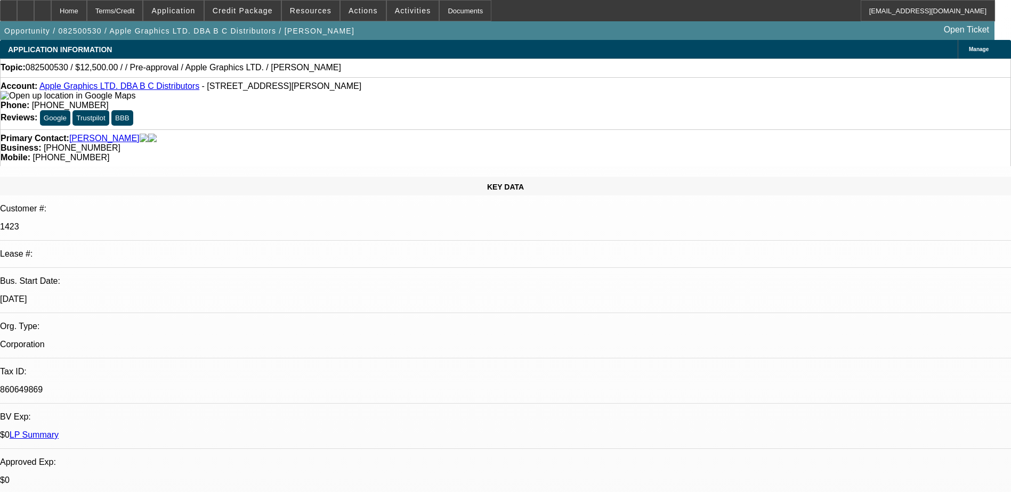
select select "0"
select select "2"
select select "0.1"
select select "4"
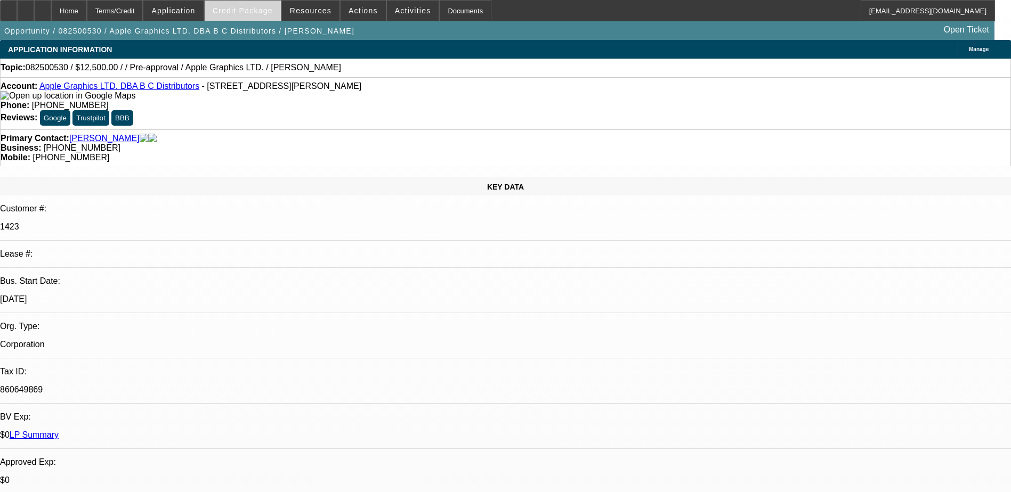
click at [259, 10] on span "Credit Package" at bounding box center [243, 10] width 60 height 9
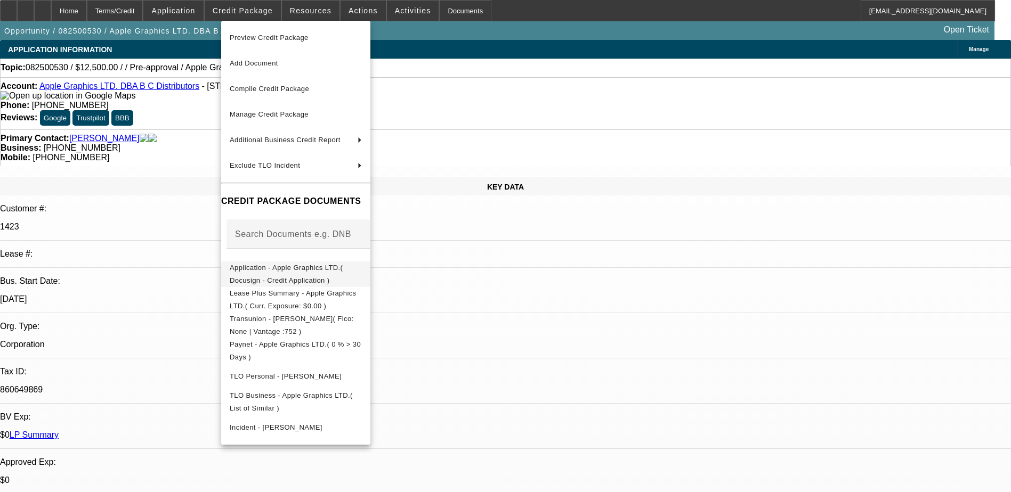
click at [275, 268] on span "Application - Apple Graphics LTD.( Docusign - Credit Application )" at bounding box center [286, 274] width 113 height 21
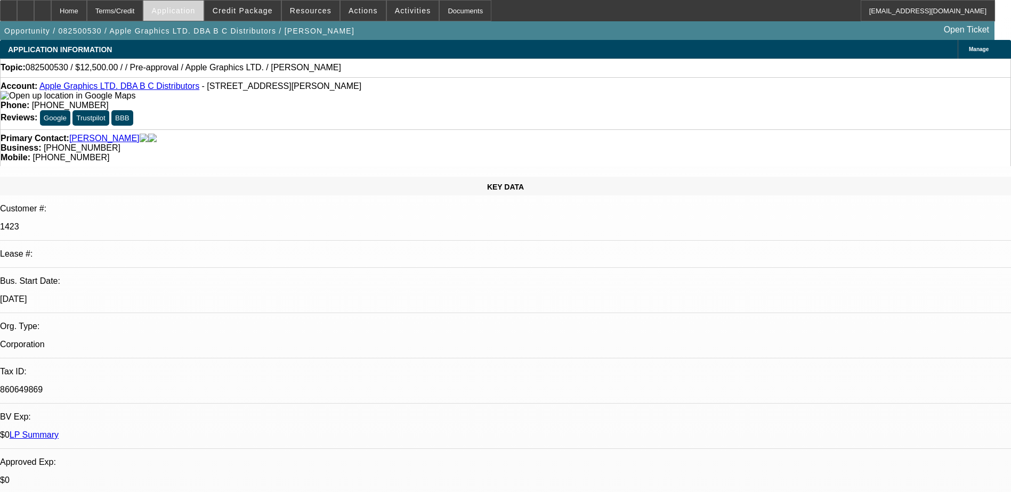
click at [195, 10] on span "Application" at bounding box center [173, 10] width 44 height 9
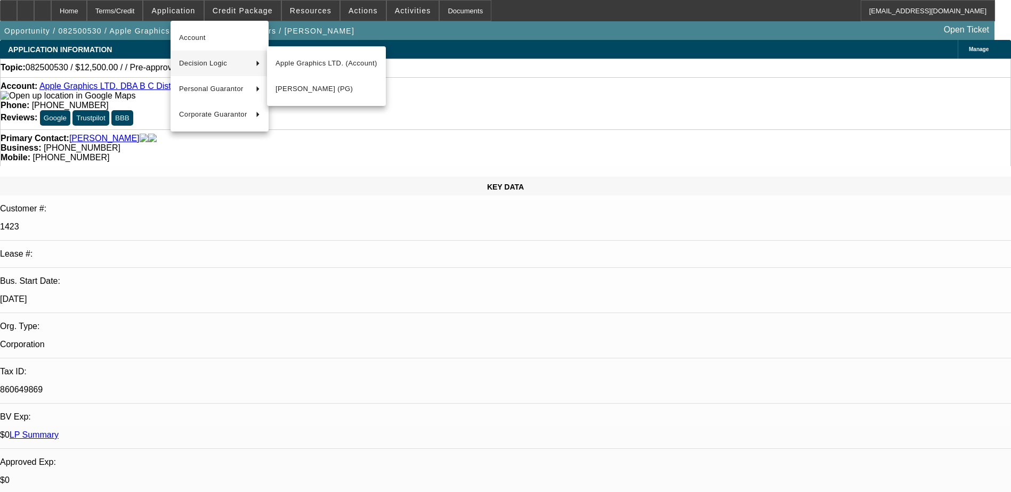
click at [338, 28] on div at bounding box center [505, 246] width 1011 height 492
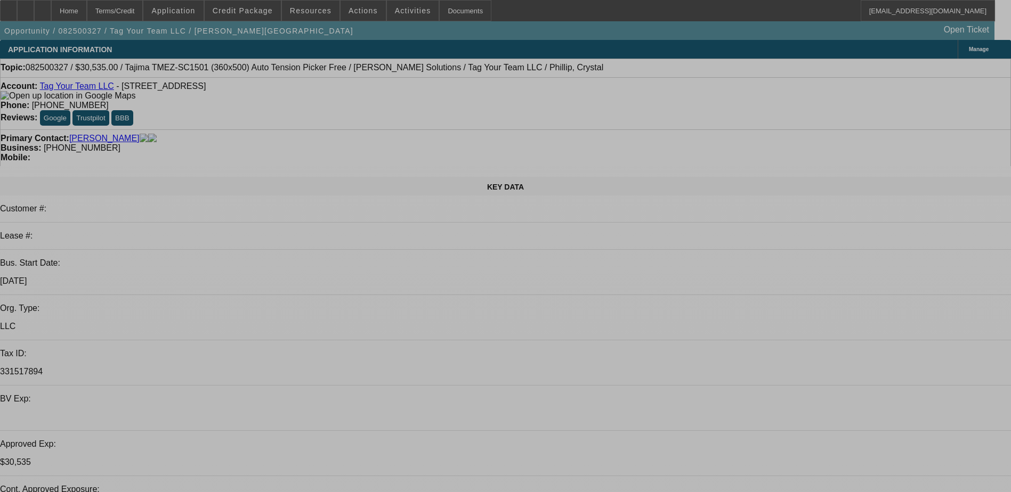
select select "0"
select select "2"
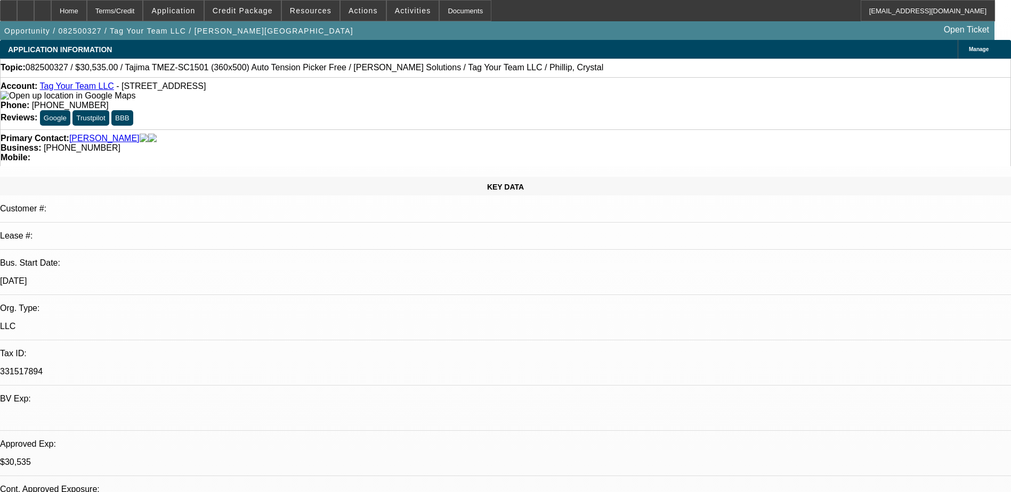
select select "0.1"
select select "0"
select select "2"
select select "0"
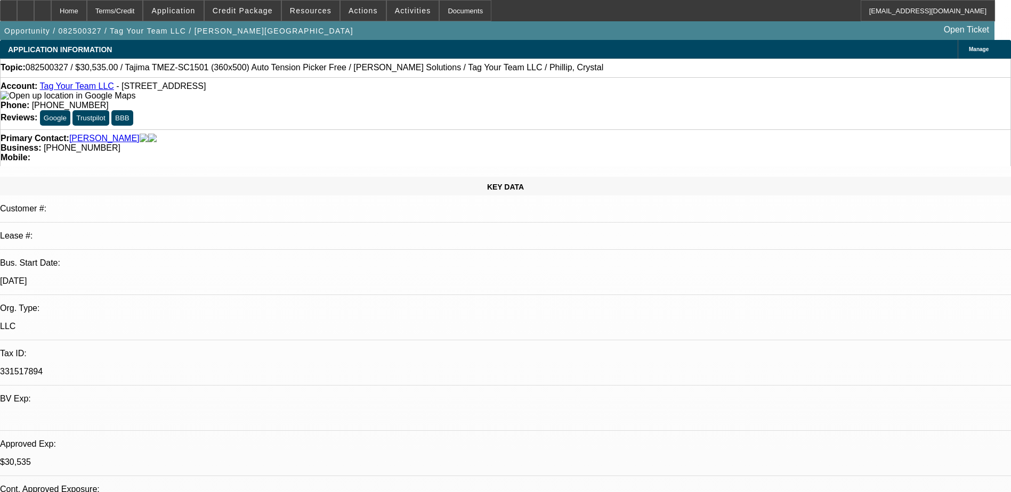
select select "2"
select select "0.1"
select select "0"
select select "2"
select select "0"
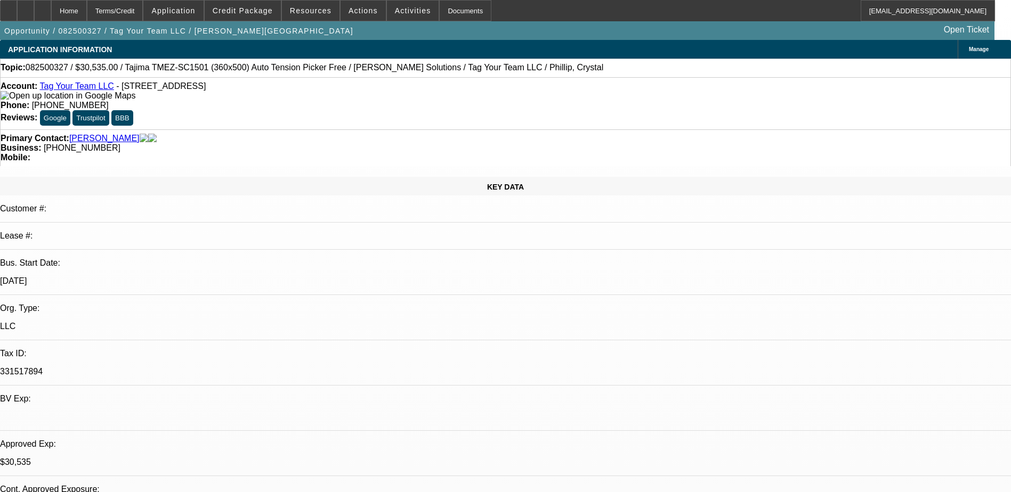
select select "1"
select select "2"
select select "4"
select select "1"
select select "2"
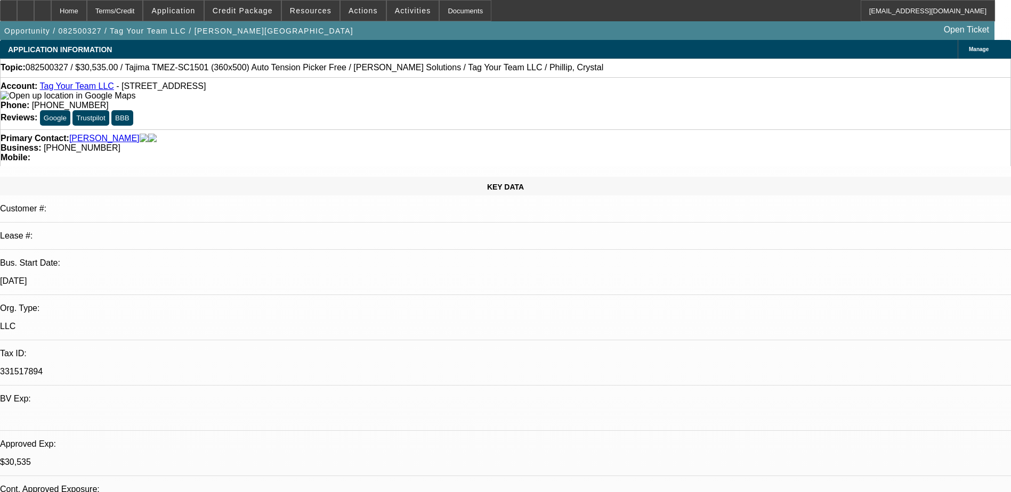
select select "6"
select select "1"
select select "2"
select select "4"
select select "1"
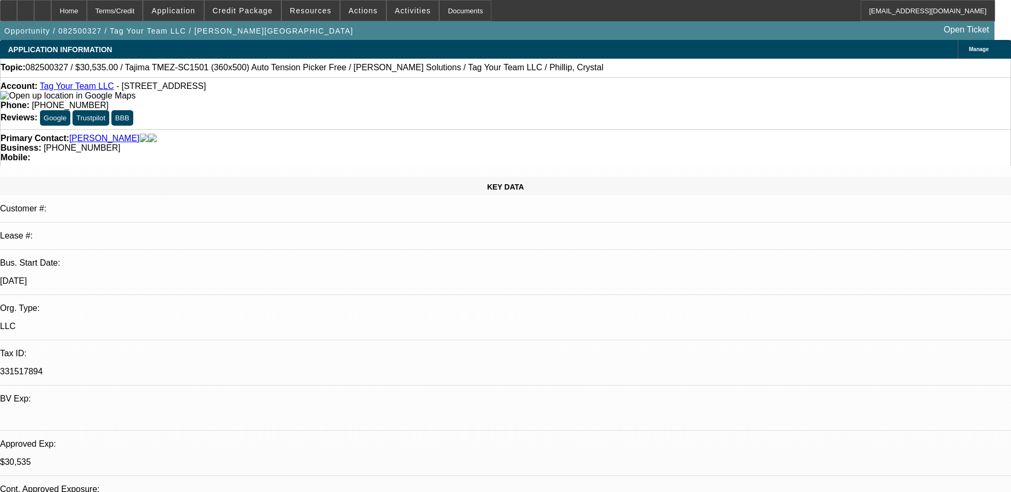
select select "2"
select select "6"
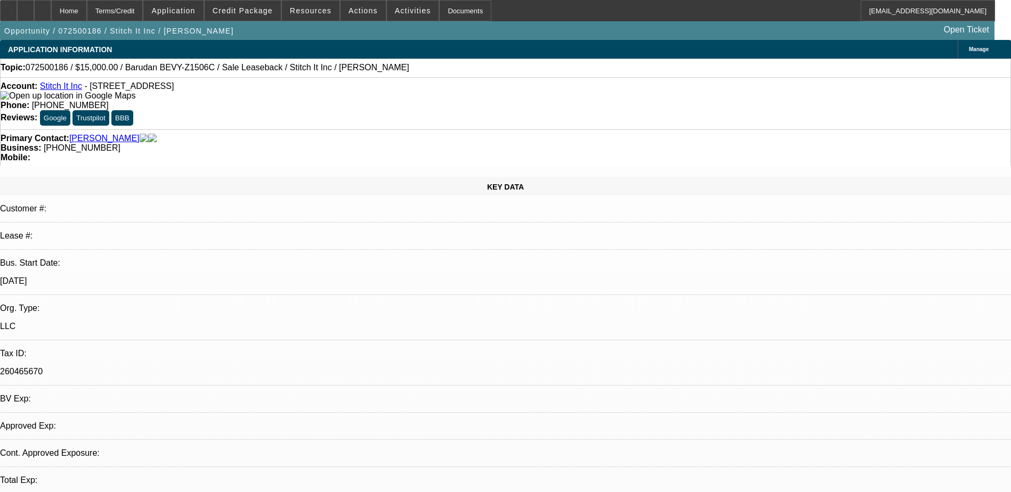
select select "0"
select select "2"
select select "0"
select select "2"
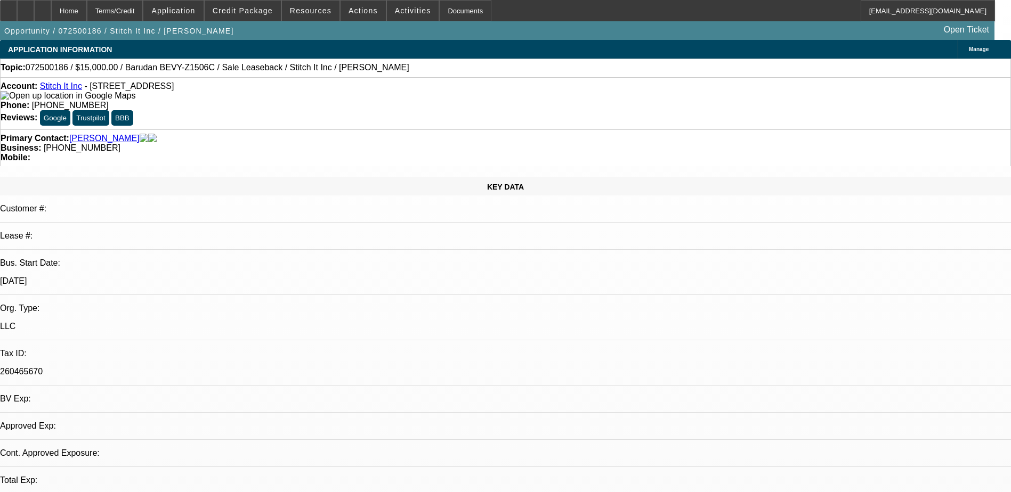
select select "0"
select select "2"
select select "0"
select select "1"
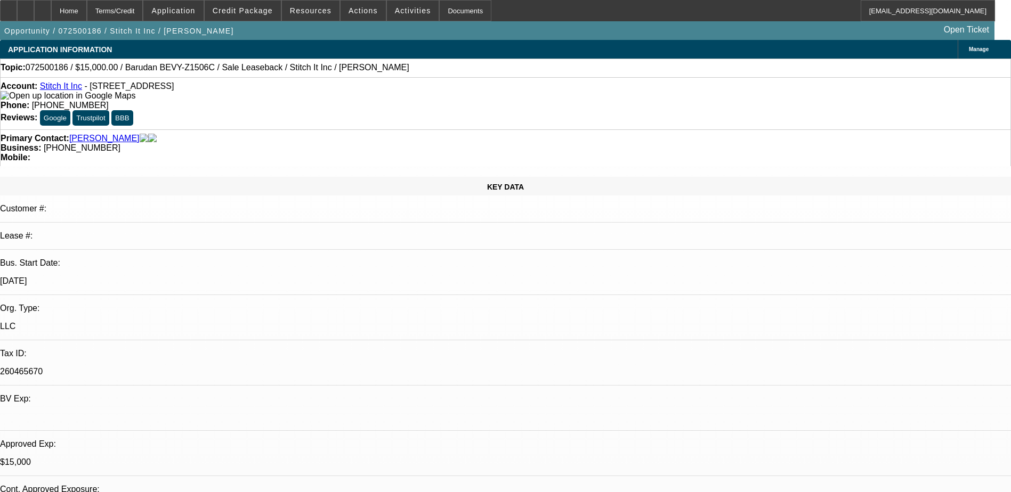
select select "2"
select select "6"
select select "1"
select select "2"
select select "6"
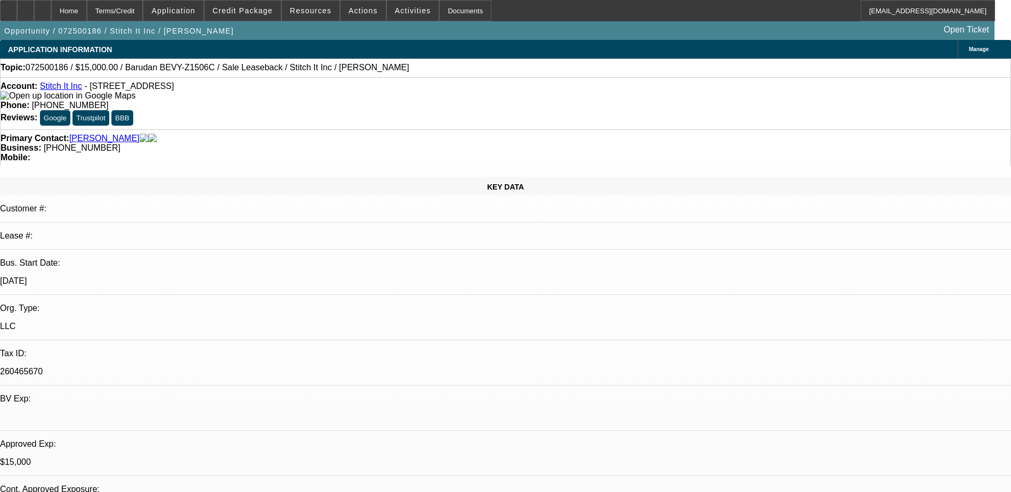
select select "1"
select select "2"
select select "6"
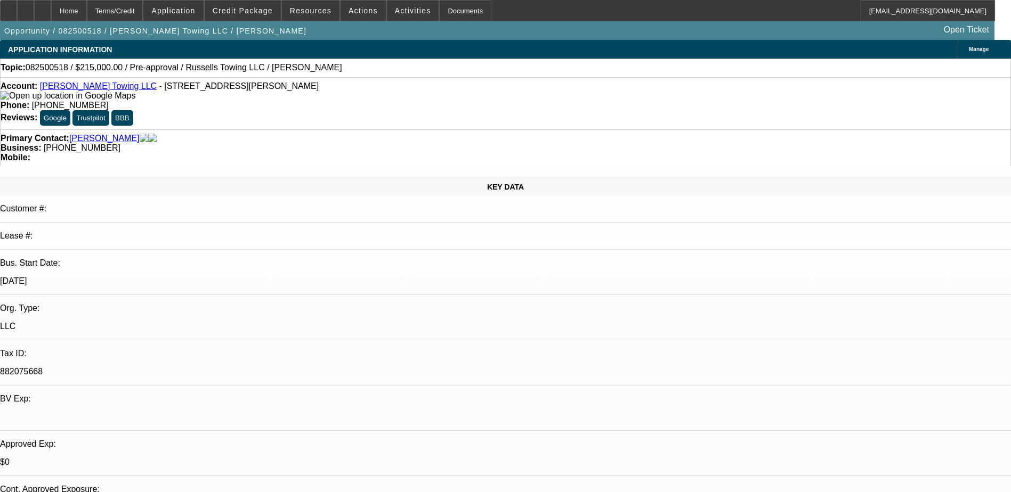
select select "0"
select select "2"
select select "0.1"
select select "4"
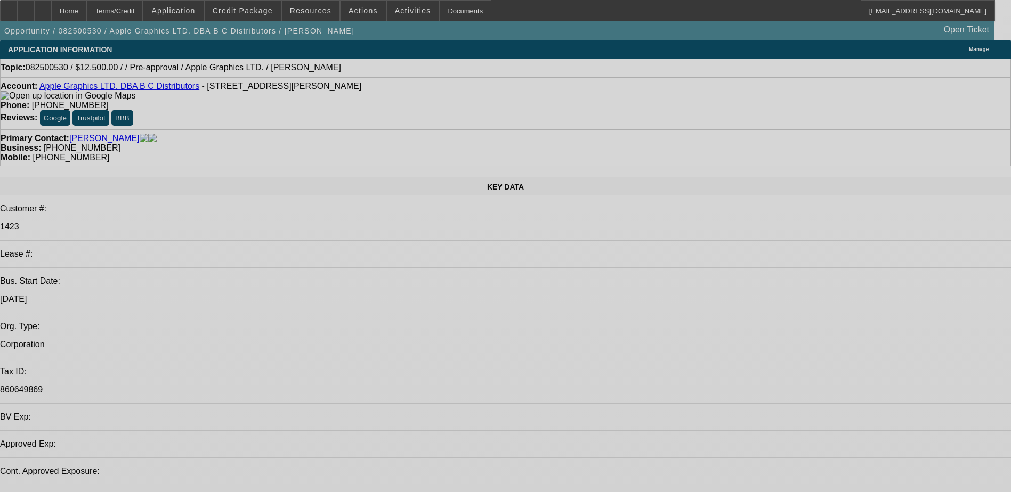
select select "0"
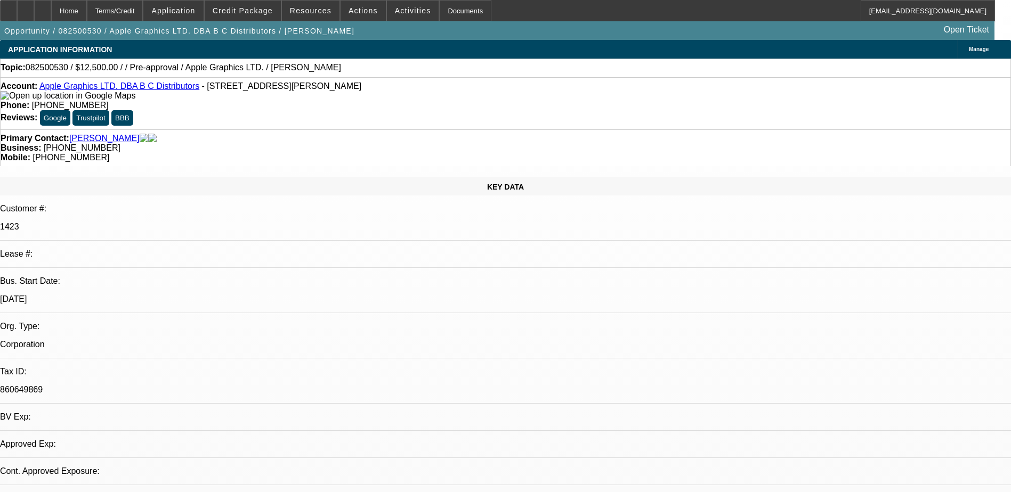
select select "2"
select select "0.1"
select select "1"
select select "2"
select select "4"
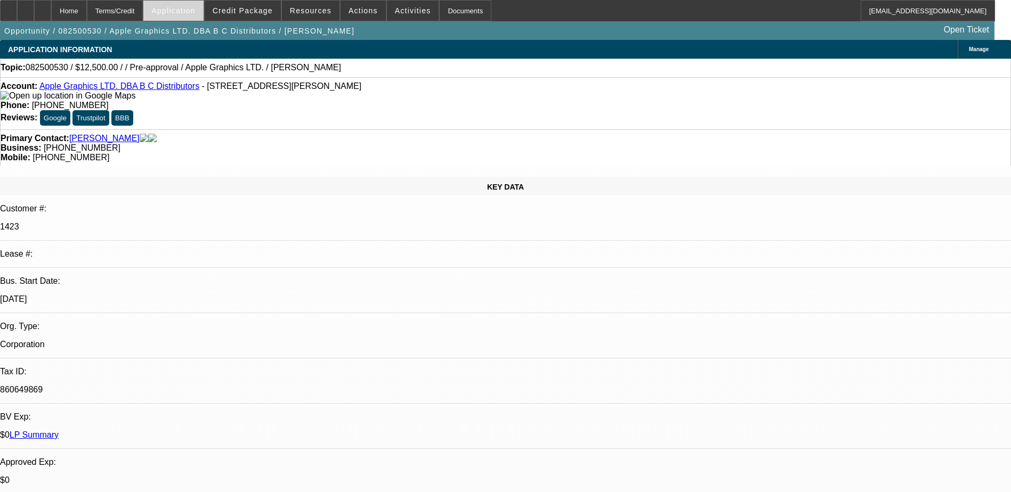
click at [194, 14] on span "Application" at bounding box center [173, 10] width 44 height 9
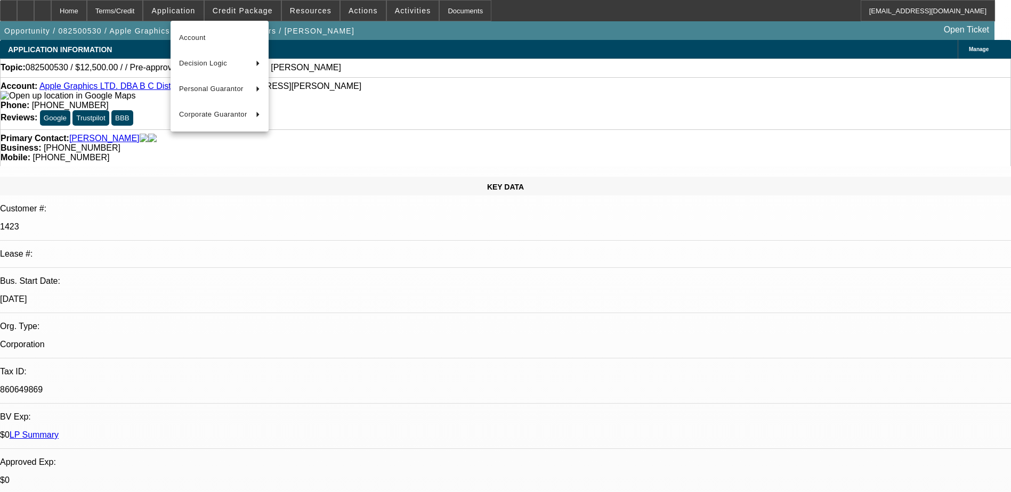
click at [430, 120] on div at bounding box center [505, 246] width 1011 height 492
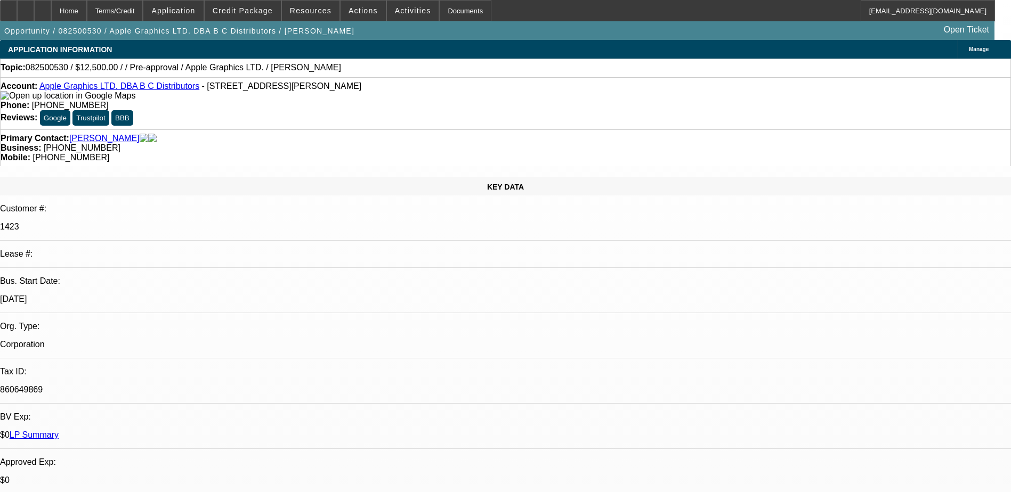
drag, startPoint x: 795, startPoint y: 108, endPoint x: 796, endPoint y: 117, distance: 9.6
click at [361, 7] on span "Actions" at bounding box center [362, 10] width 29 height 9
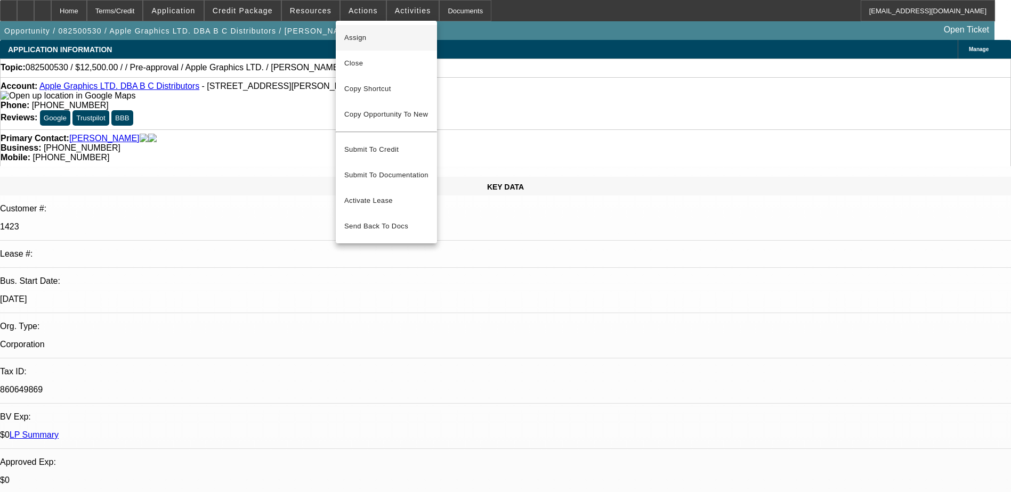
click at [365, 37] on span "Assign" at bounding box center [386, 37] width 84 height 13
